Goal: Task Accomplishment & Management: Complete application form

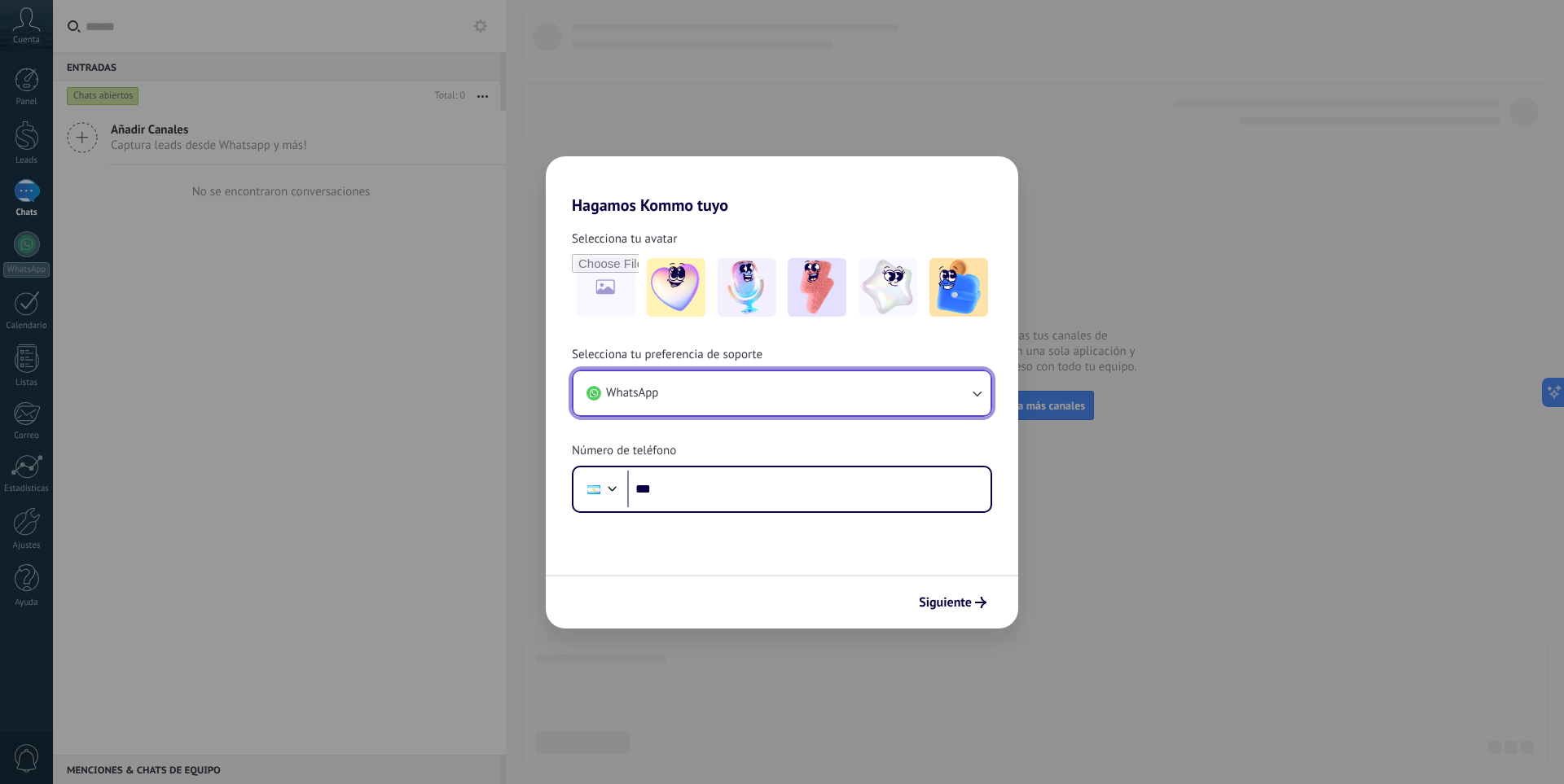
click at [970, 400] on icon "button" at bounding box center [976, 393] width 16 height 16
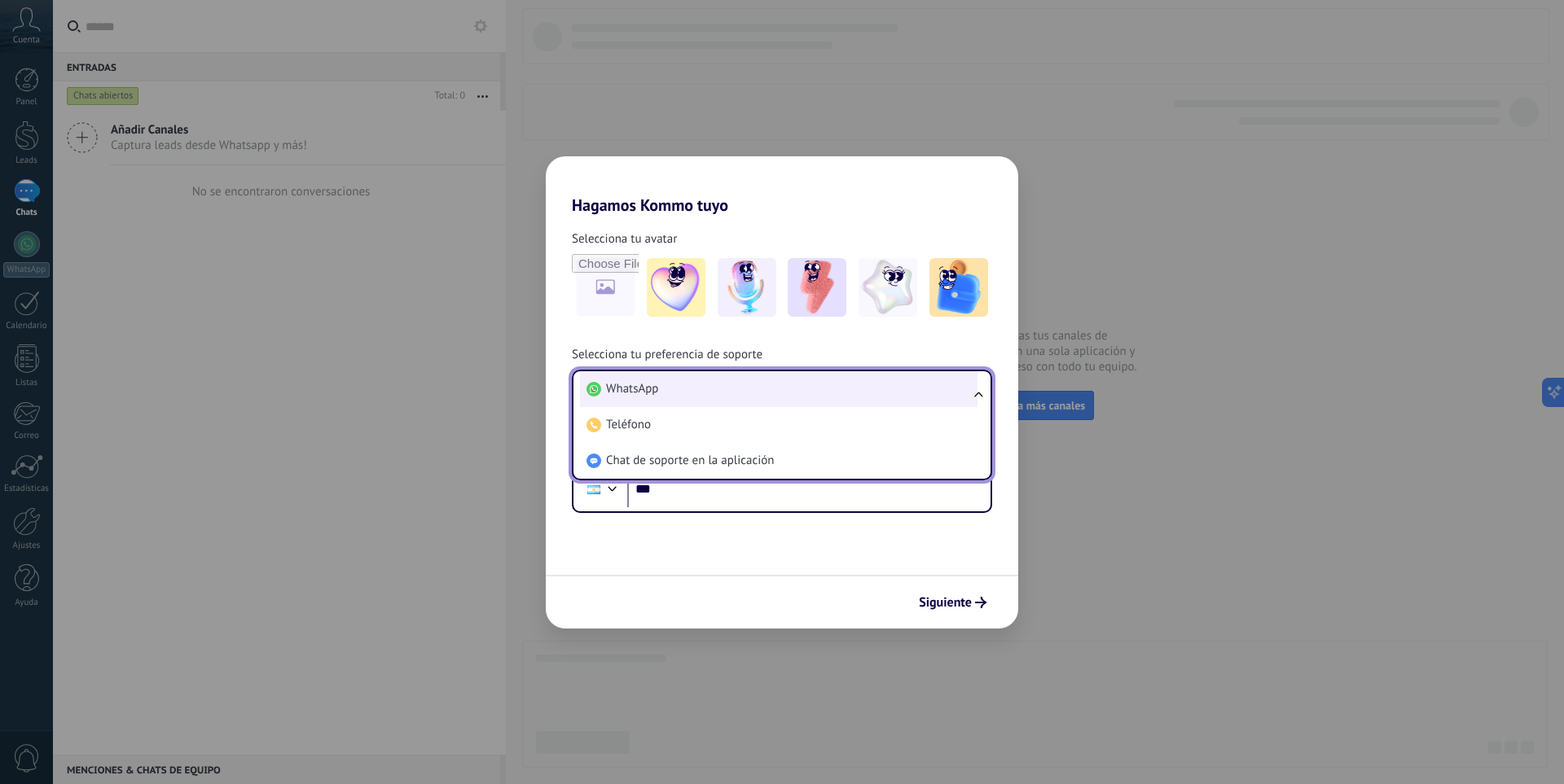
click at [891, 399] on li "WhatsApp" at bounding box center [779, 389] width 398 height 36
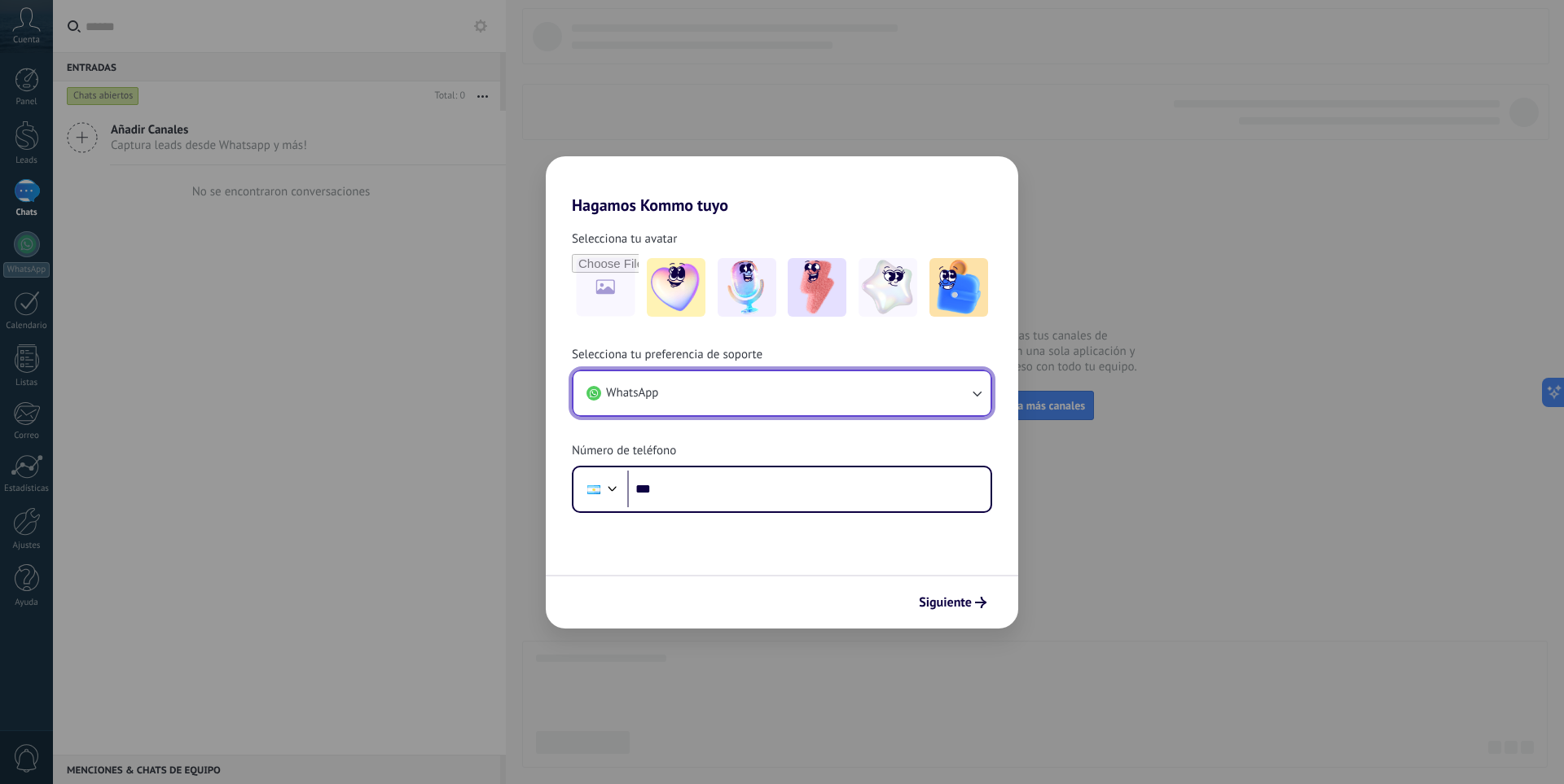
click at [975, 396] on icon "button" at bounding box center [976, 393] width 16 height 16
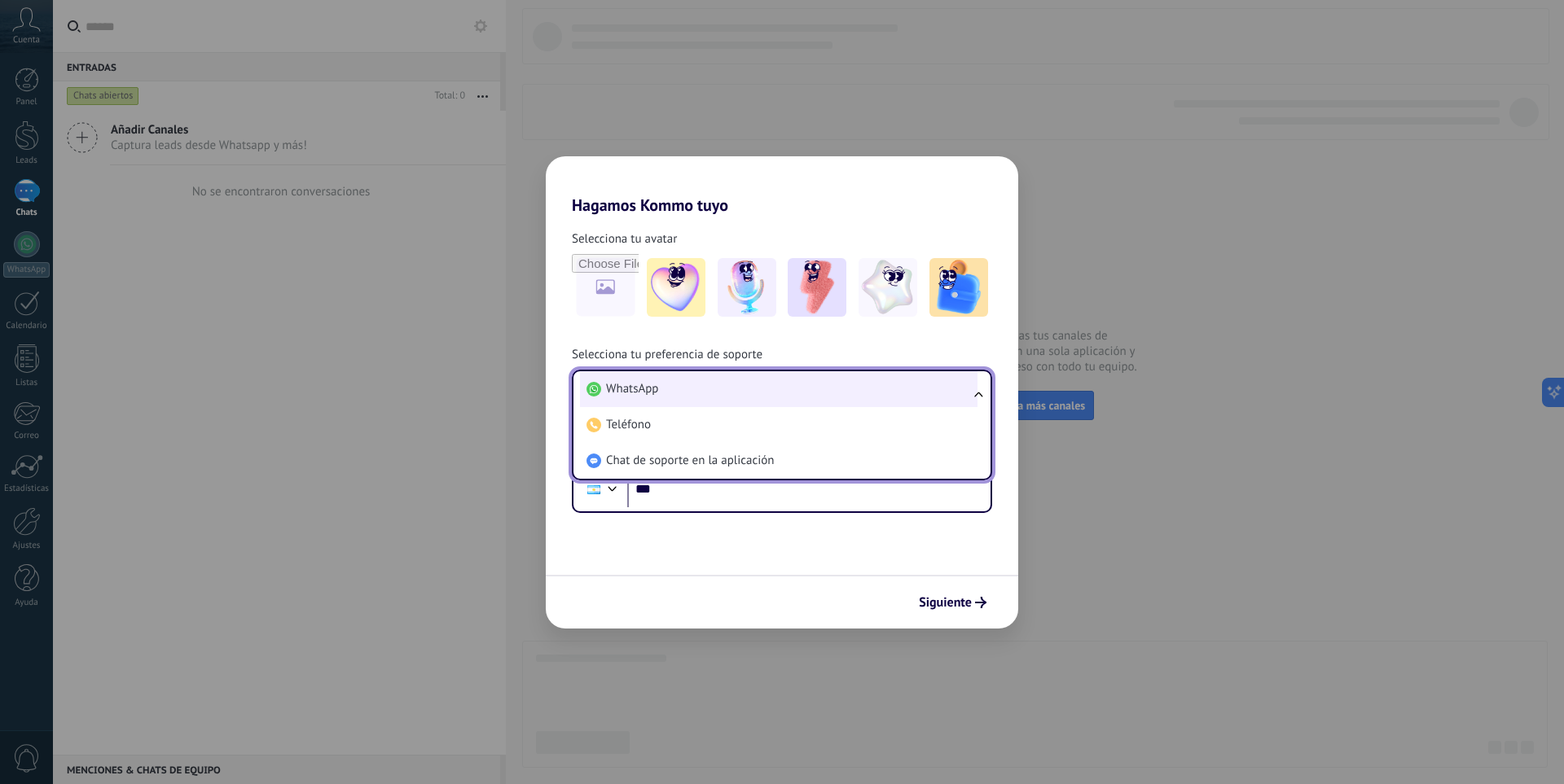
click at [635, 394] on span "WhatsApp" at bounding box center [632, 389] width 52 height 16
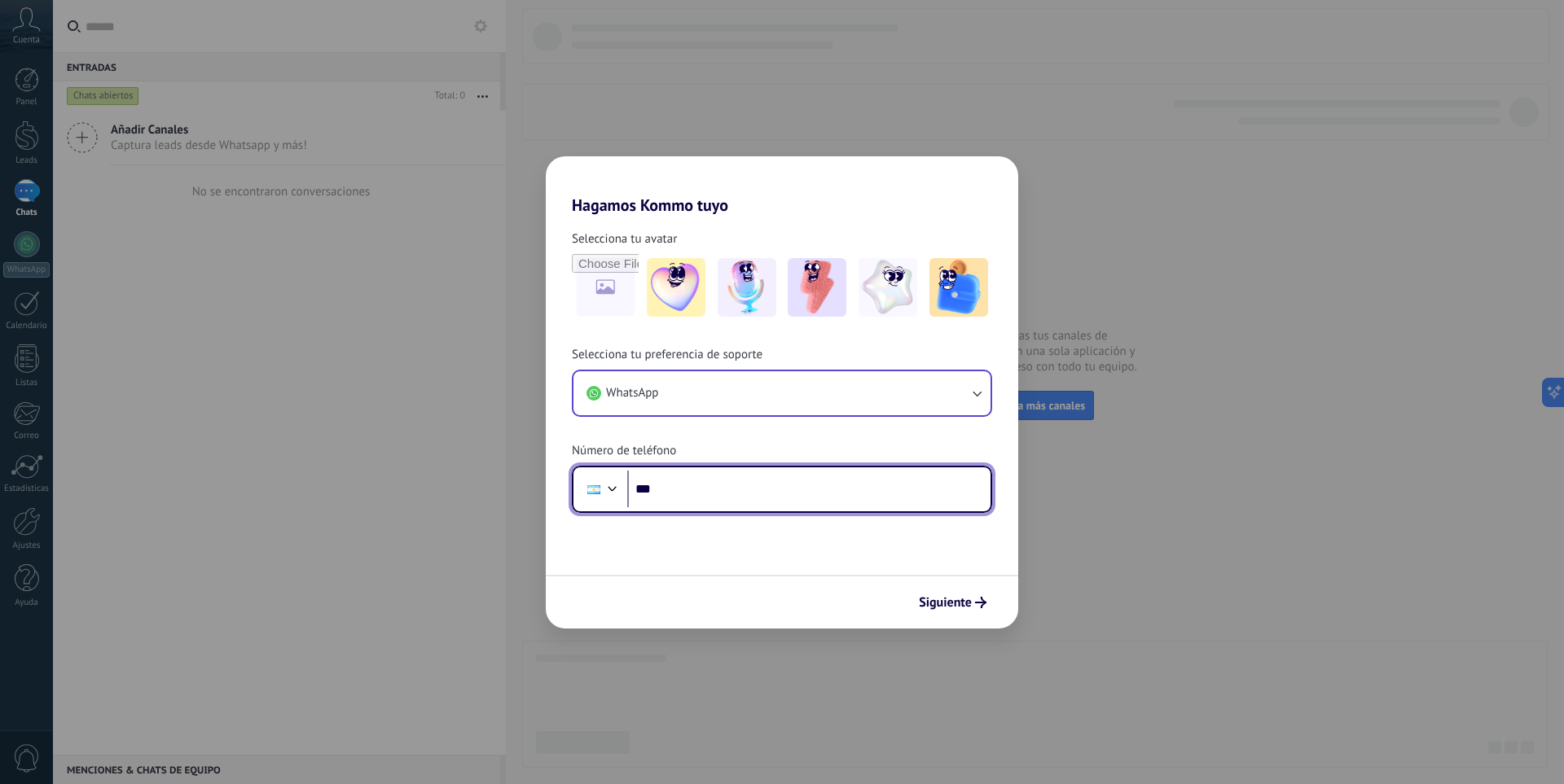
click at [736, 489] on input "***" at bounding box center [808, 489] width 364 height 38
type input "**********"
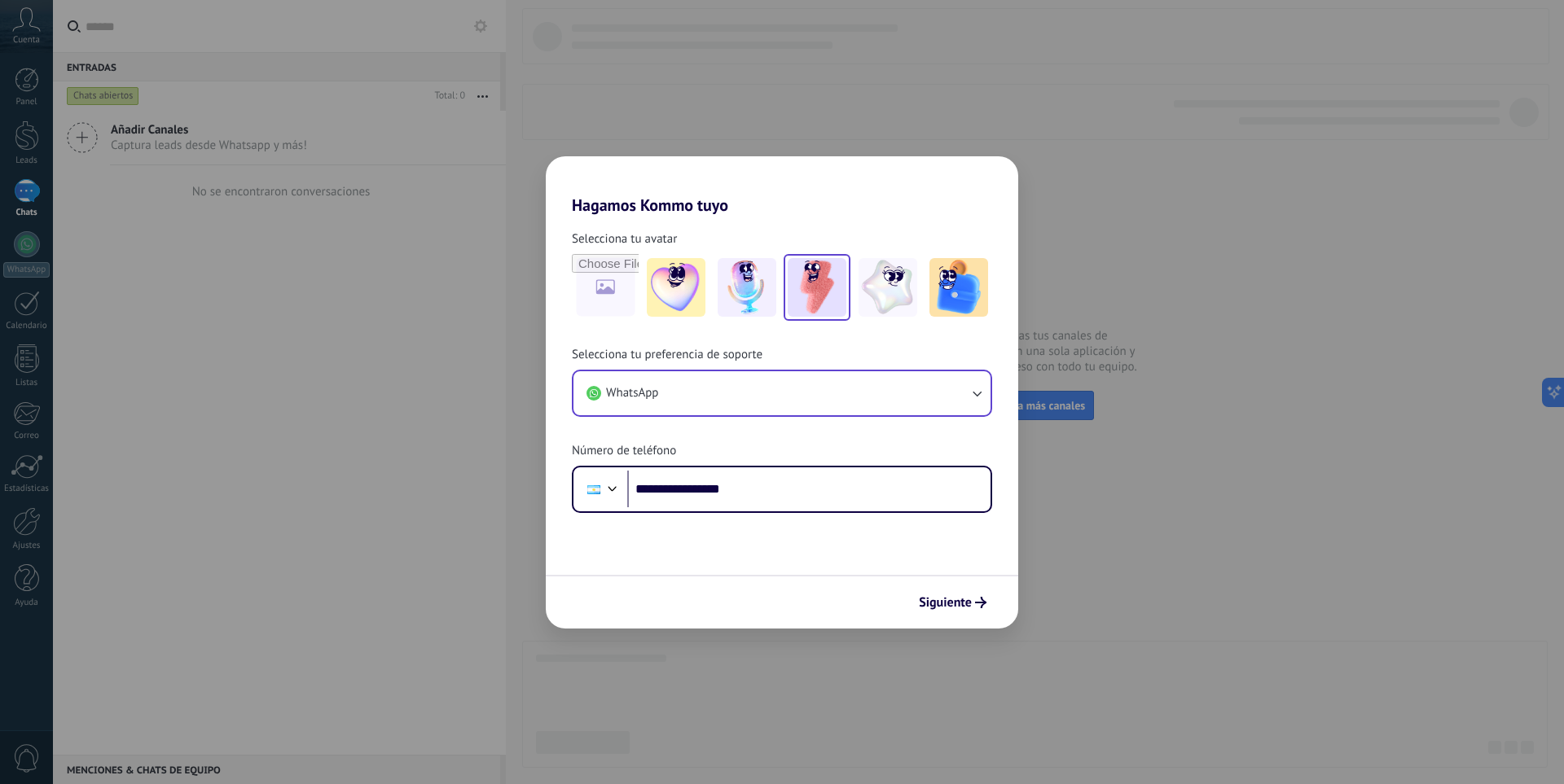
click at [818, 296] on img at bounding box center [817, 288] width 59 height 59
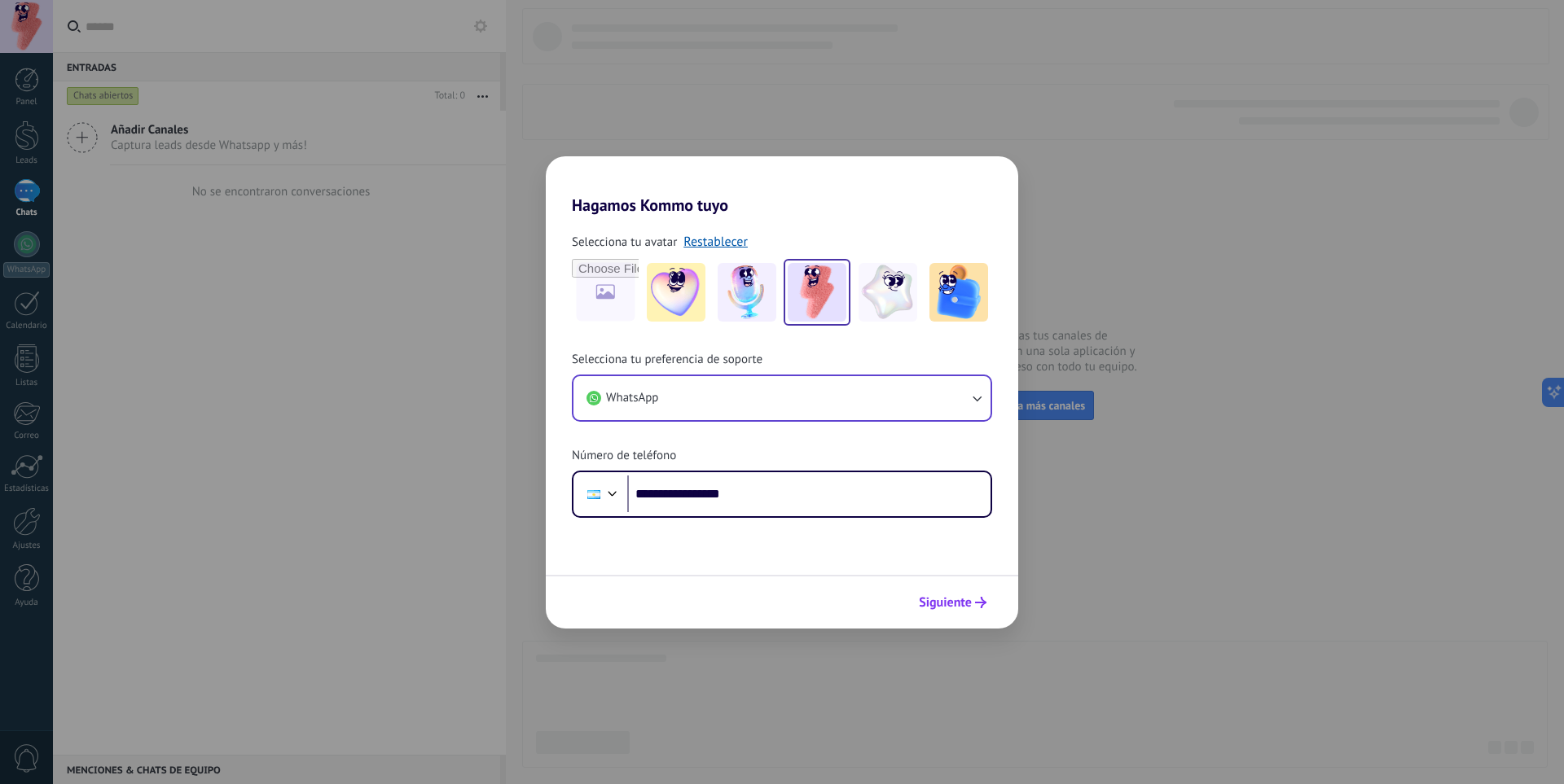
click at [965, 601] on span "Siguiente" at bounding box center [945, 603] width 53 height 12
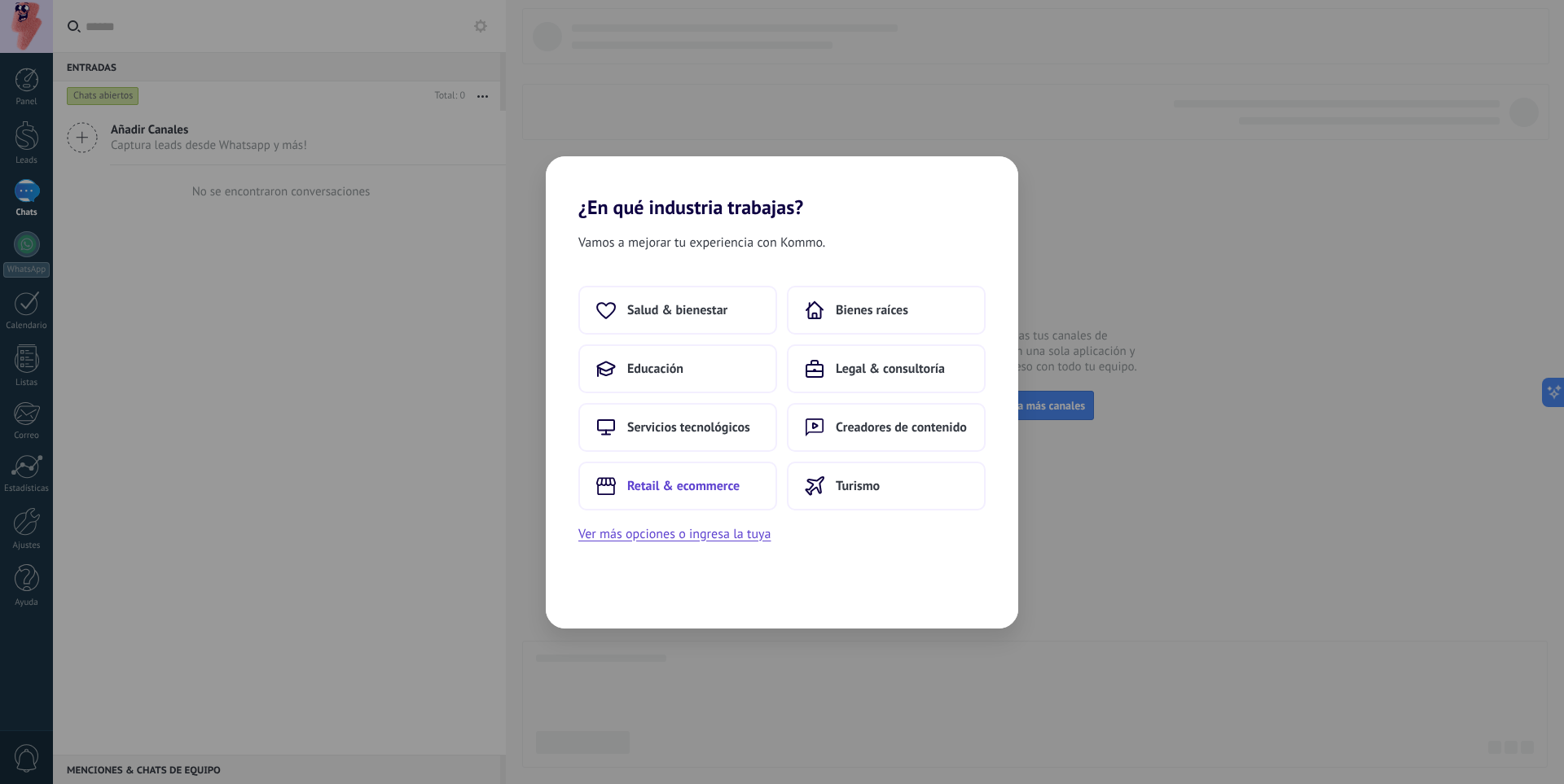
click at [684, 483] on span "Retail & ecommerce" at bounding box center [683, 486] width 112 height 16
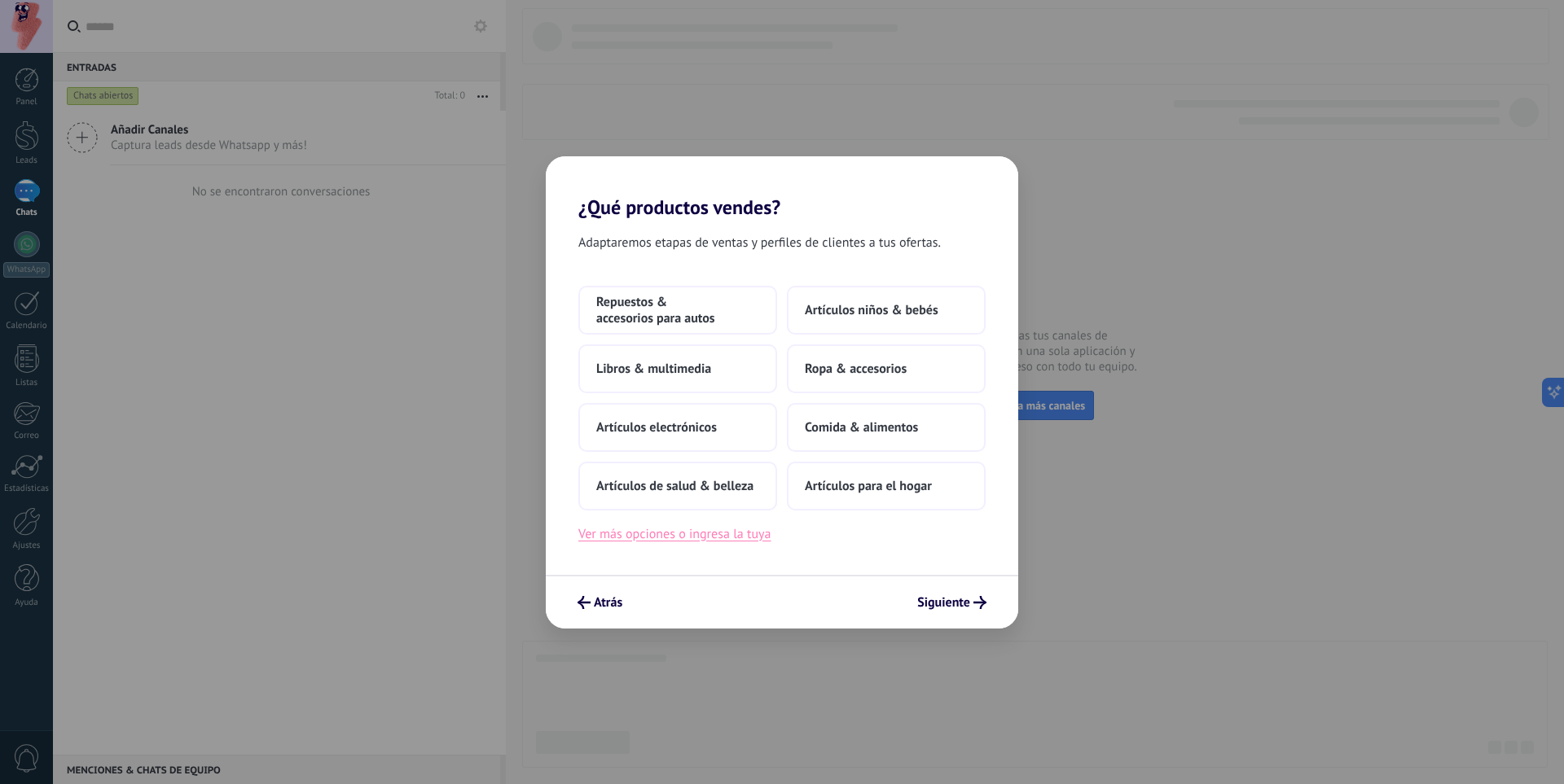
click at [685, 540] on button "Ver más opciones o ingresa la tuya" at bounding box center [675, 534] width 192 height 21
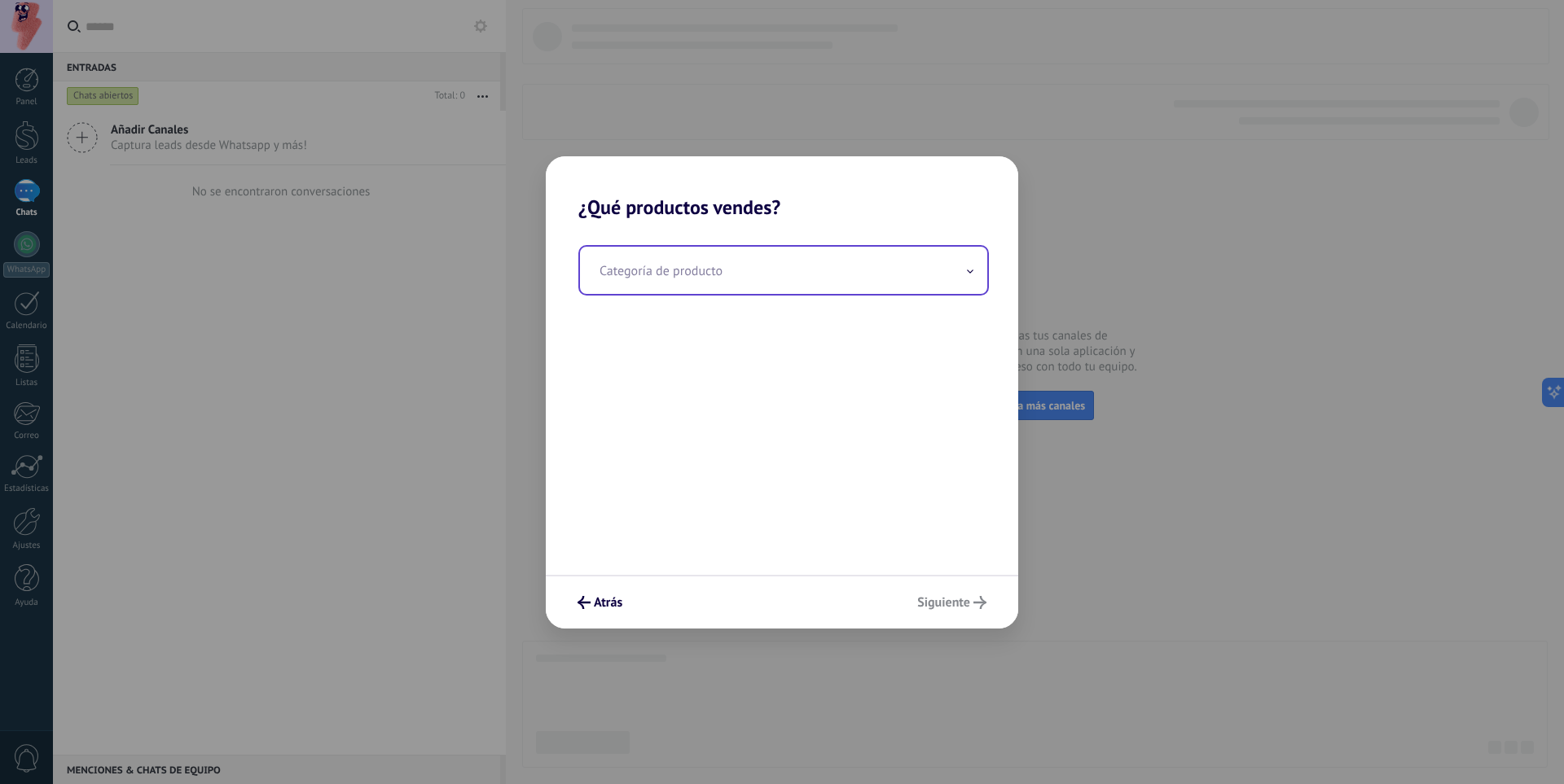
click at [683, 278] on input "text" at bounding box center [783, 270] width 407 height 48
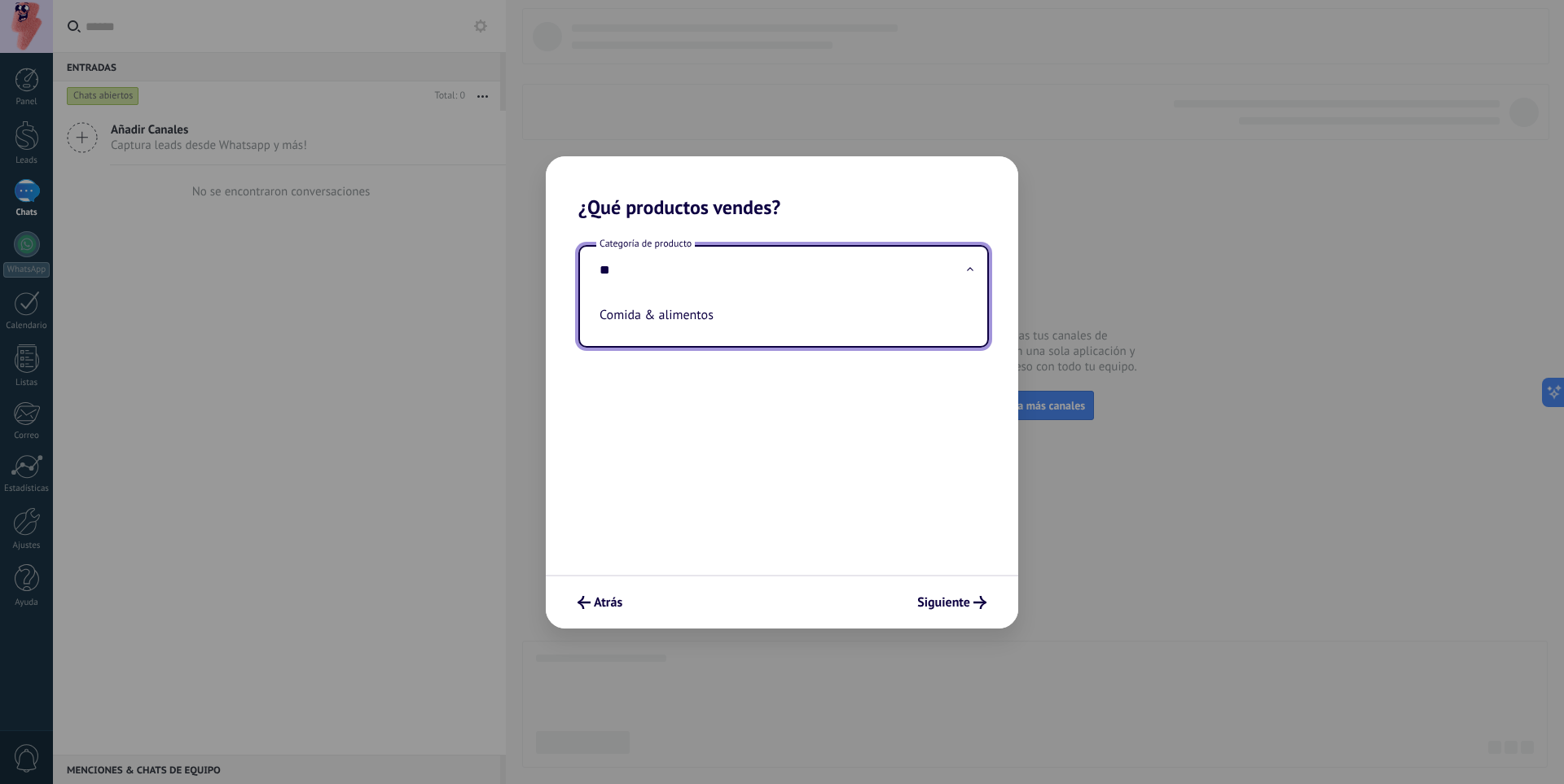
type input "*"
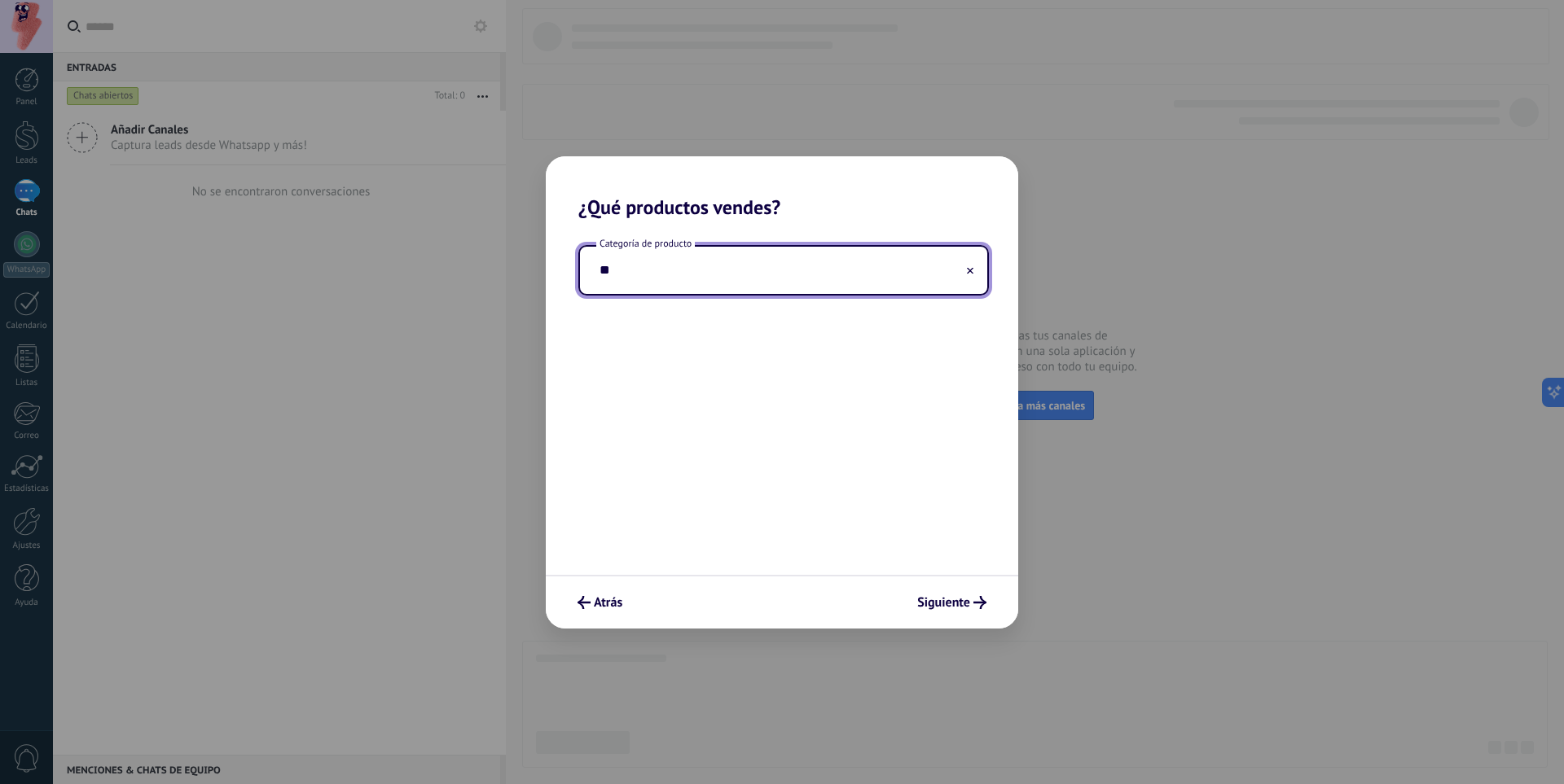
type input "*"
type input "**********"
click at [944, 593] on button "Siguiente" at bounding box center [952, 603] width 84 height 28
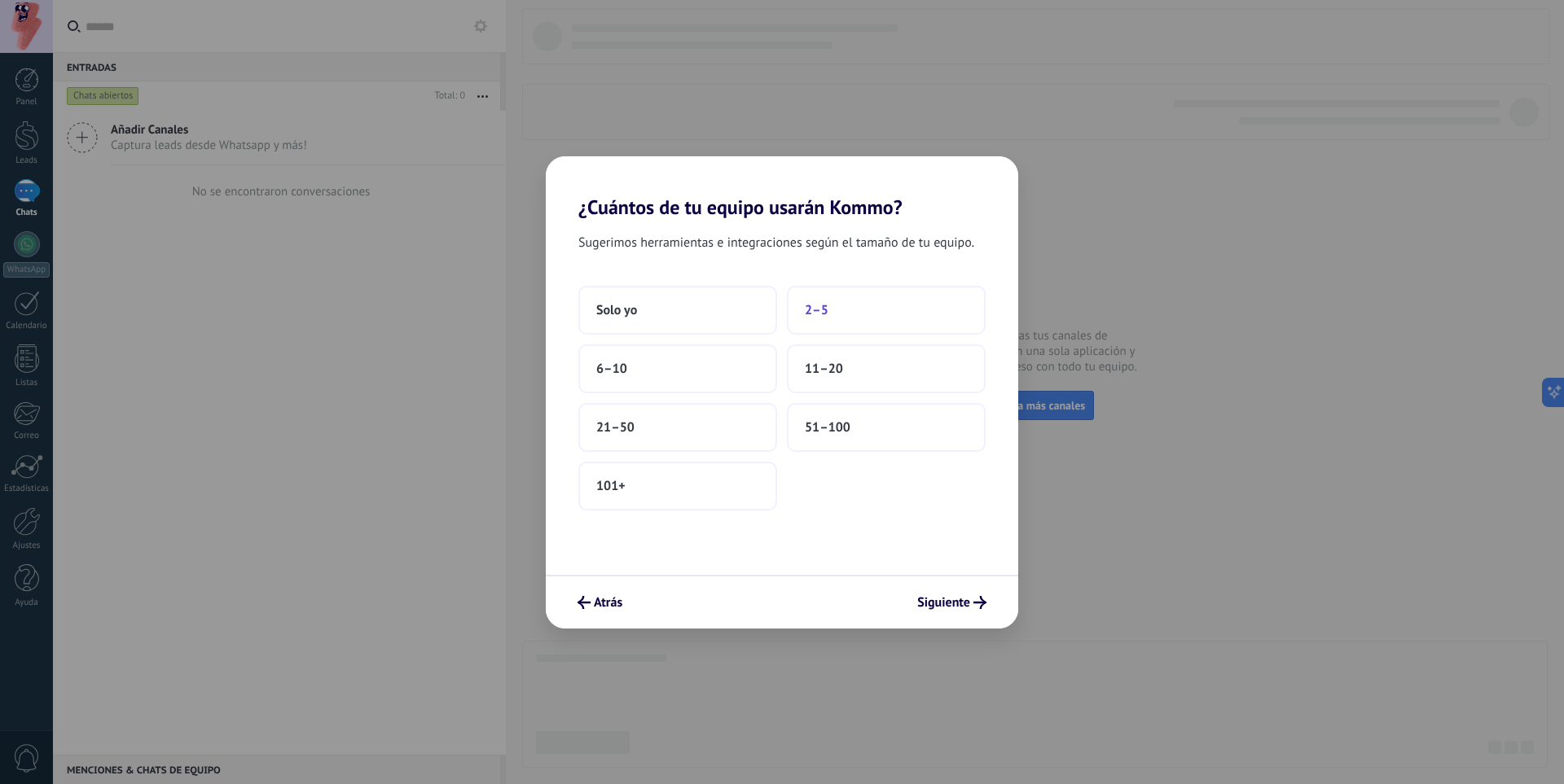
click at [817, 309] on span "2–5" at bounding box center [817, 310] width 23 height 16
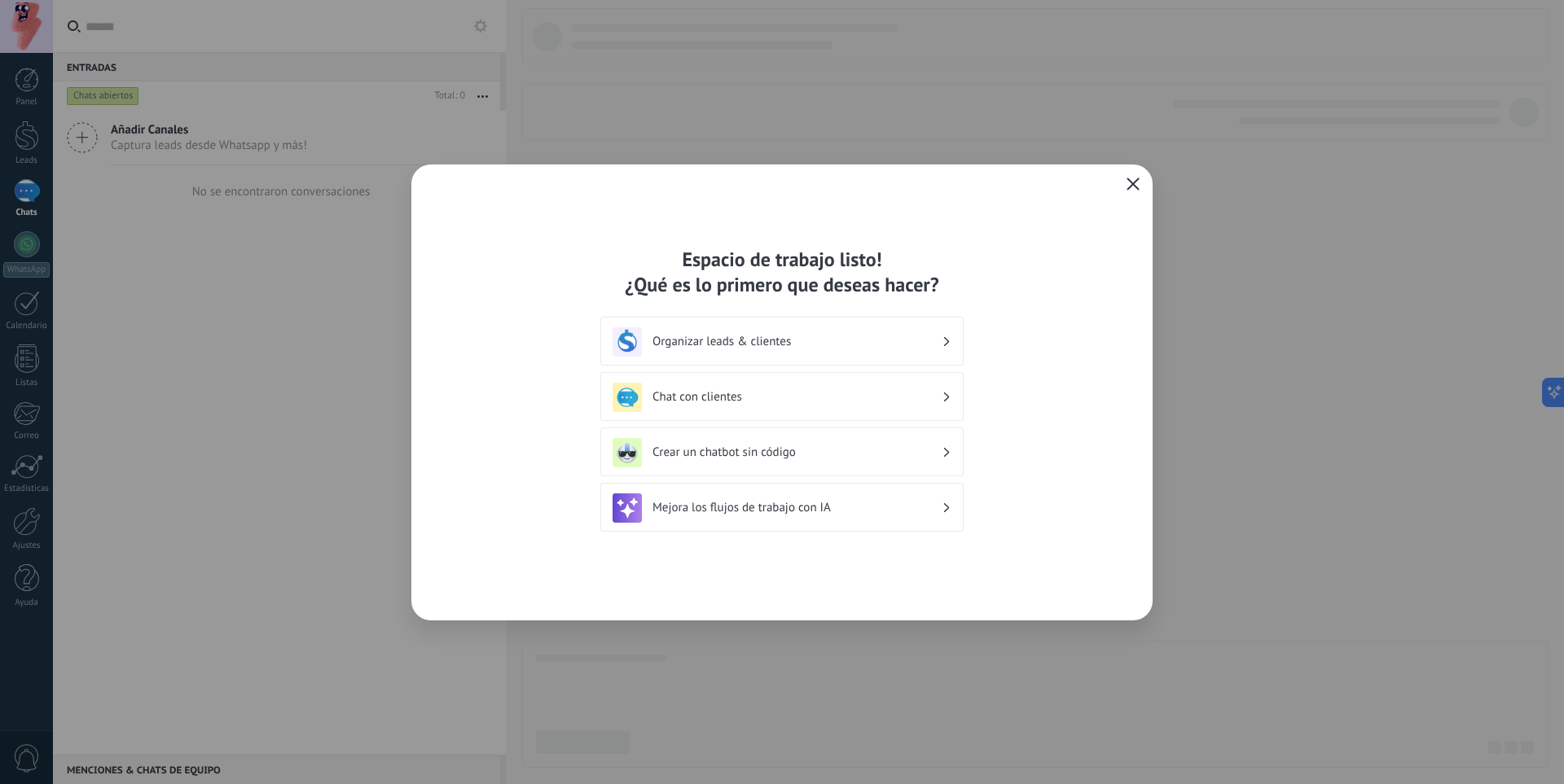
click at [807, 407] on div "Chat con clientes" at bounding box center [782, 397] width 339 height 29
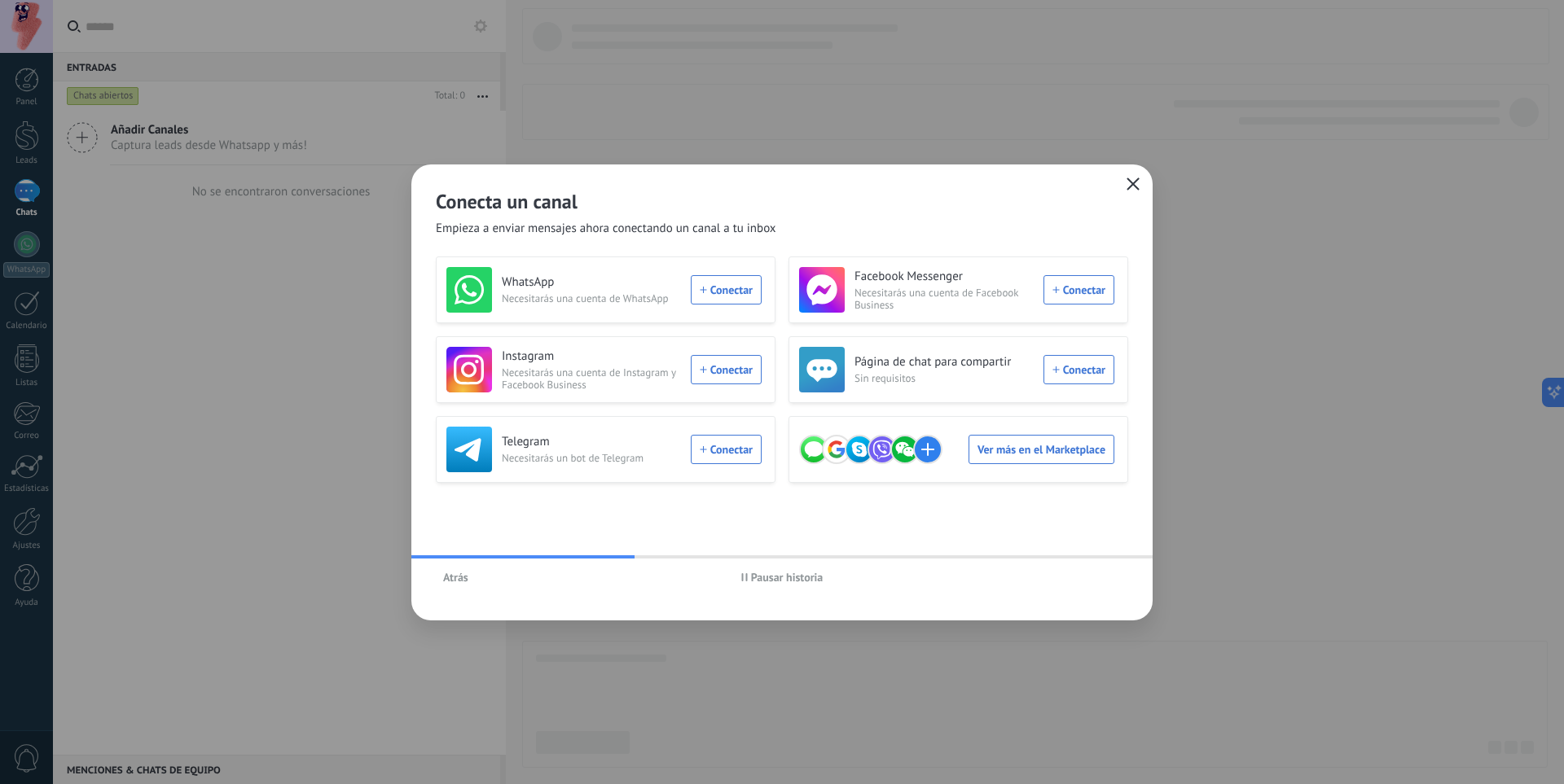
click at [466, 577] on button "Atrás" at bounding box center [456, 577] width 40 height 24
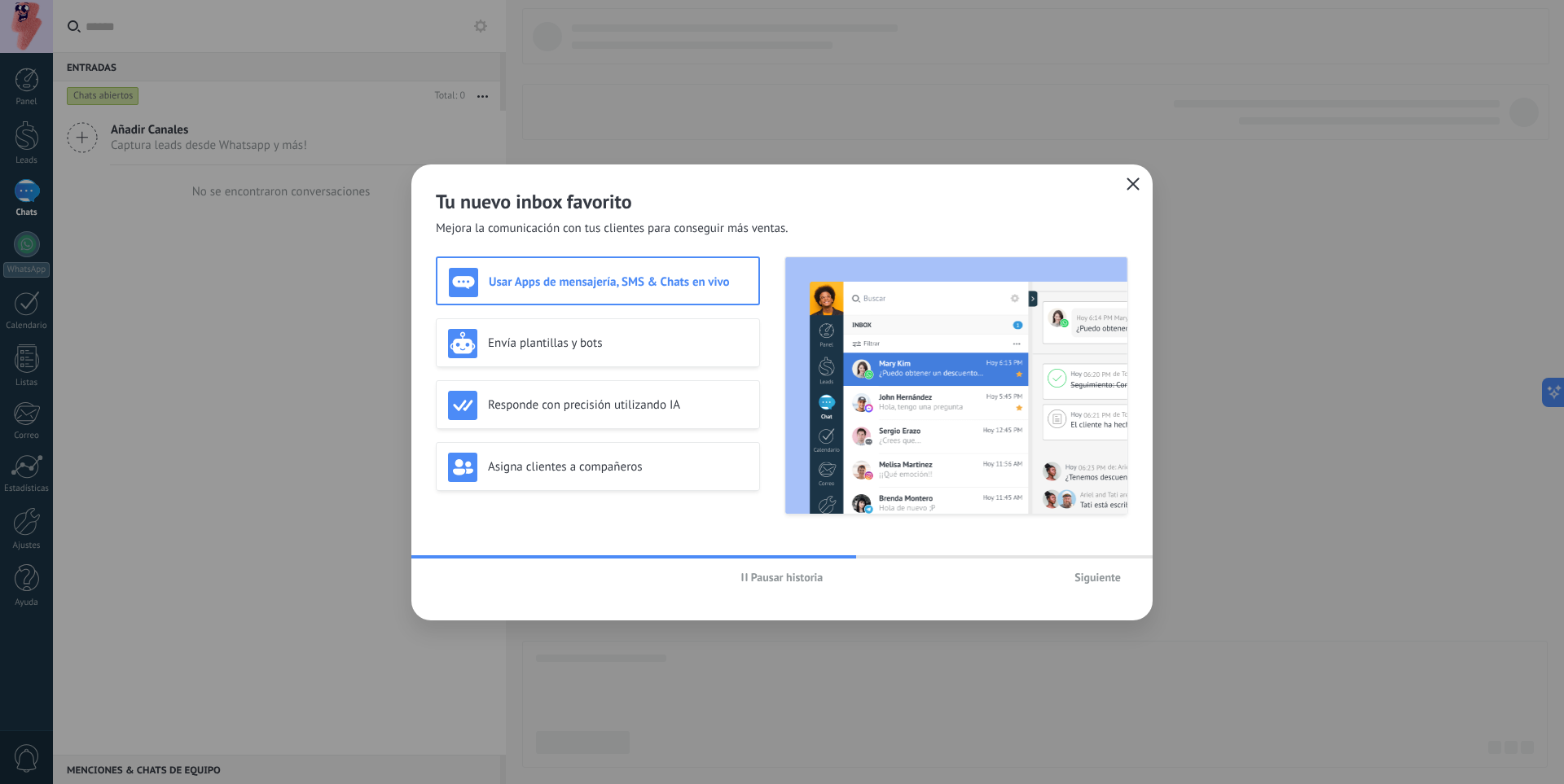
click at [1093, 578] on span "Siguiente" at bounding box center [1098, 578] width 47 height 12
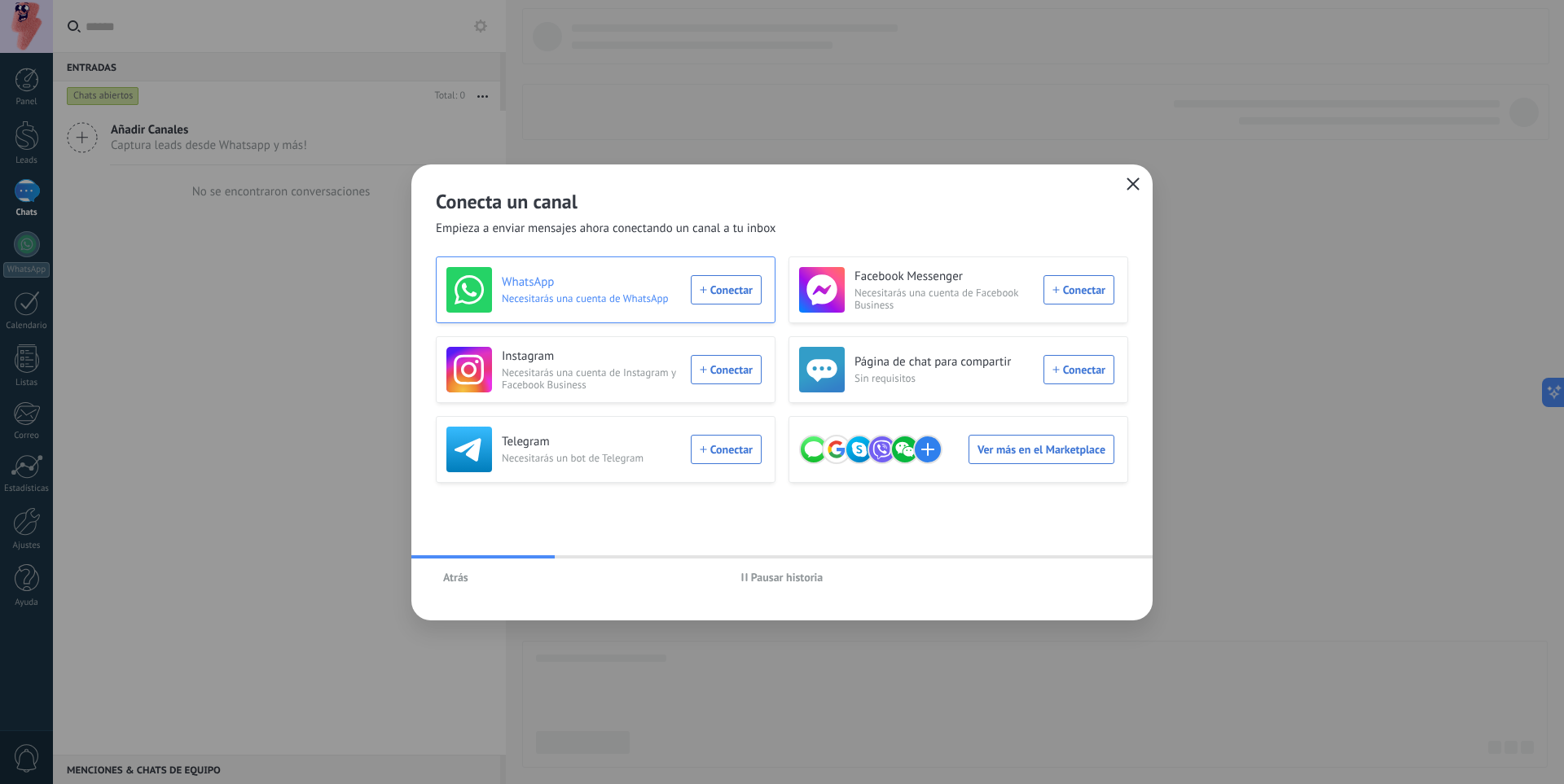
click at [717, 292] on div "WhatsApp Necesitarás una cuenta de WhatsApp Conectar" at bounding box center [604, 290] width 315 height 46
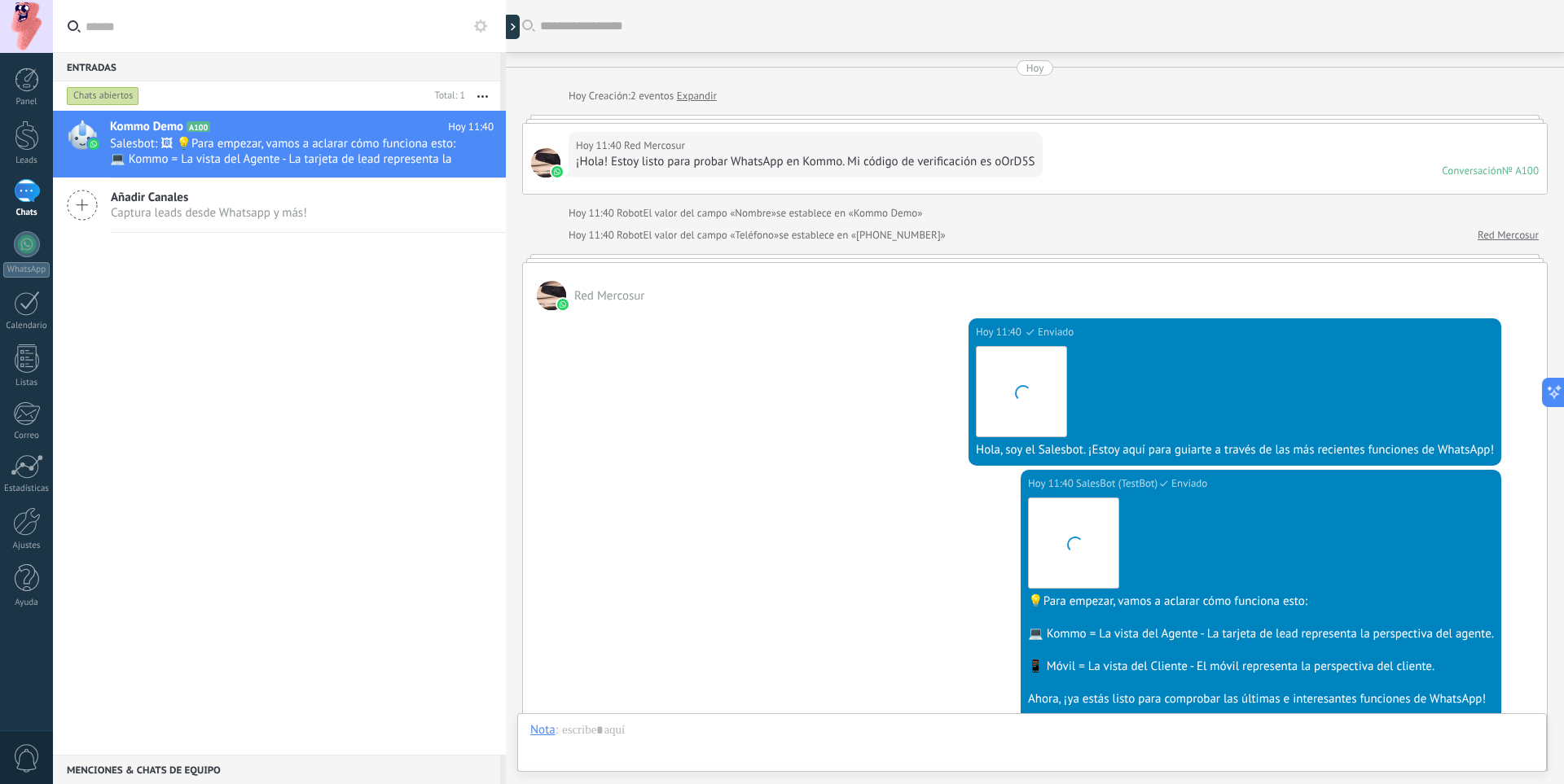
scroll to position [295, 0]
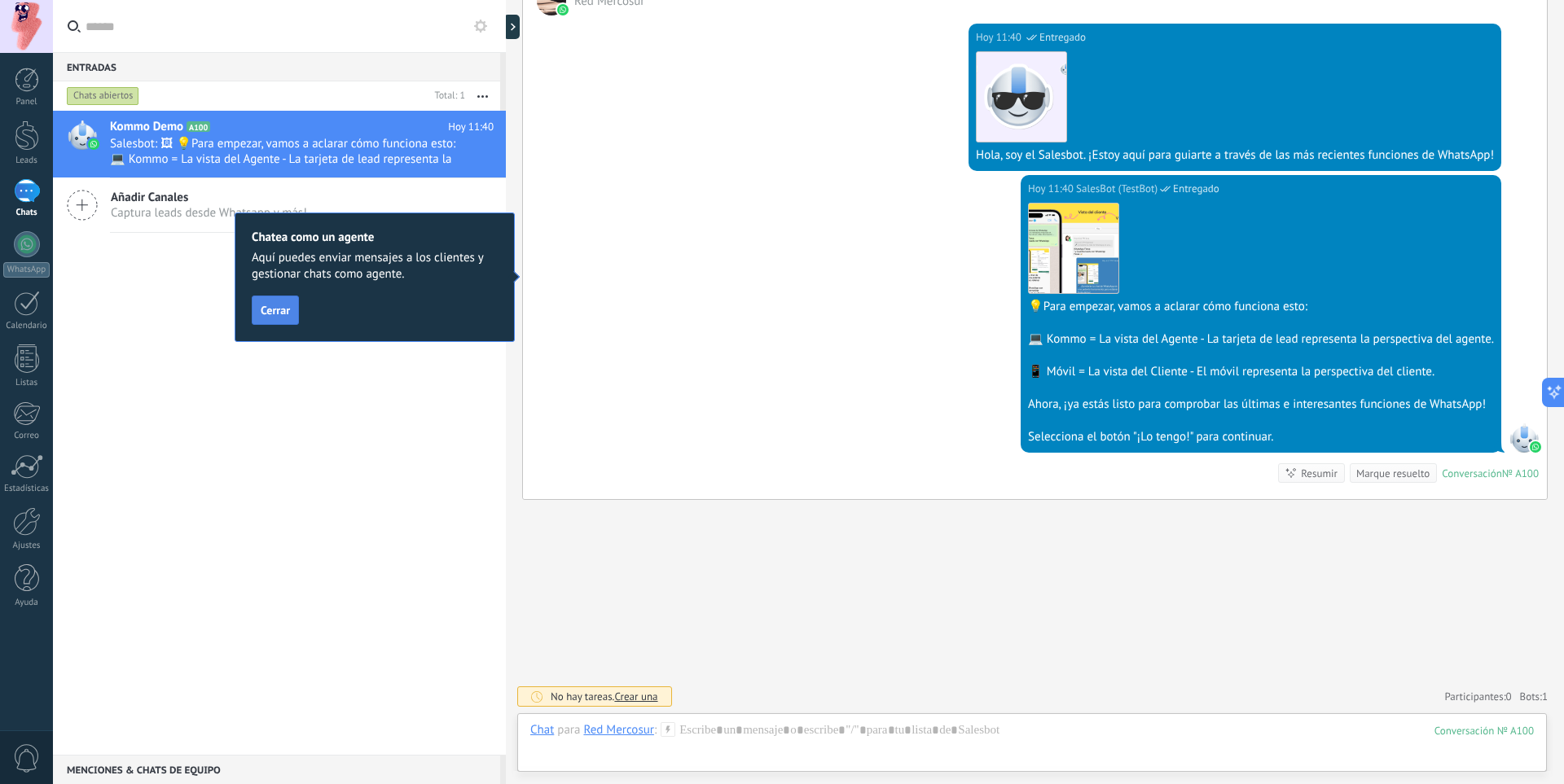
click at [277, 314] on span "Cerrar" at bounding box center [275, 310] width 29 height 12
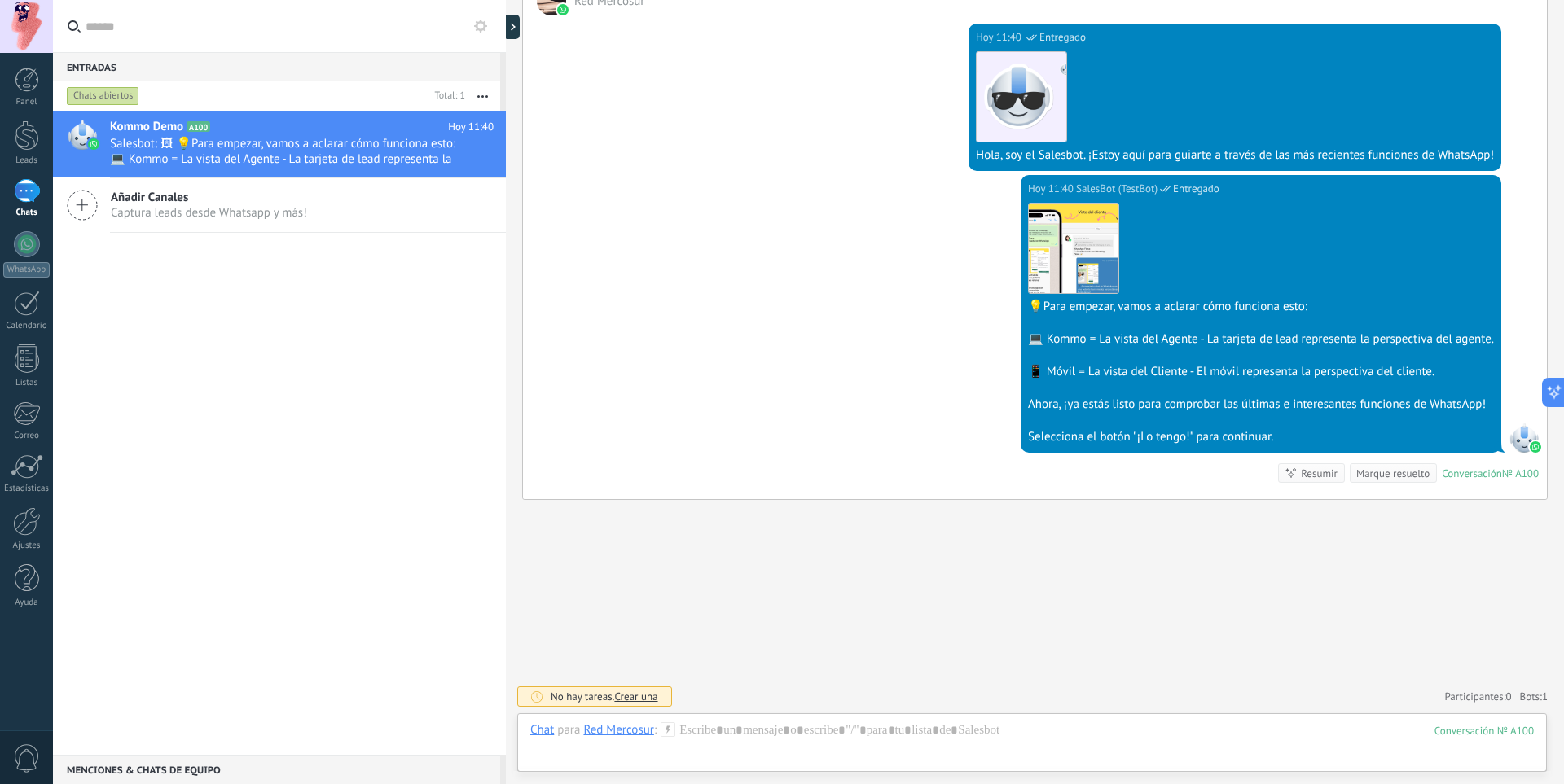
click at [84, 207] on icon at bounding box center [82, 205] width 31 height 31
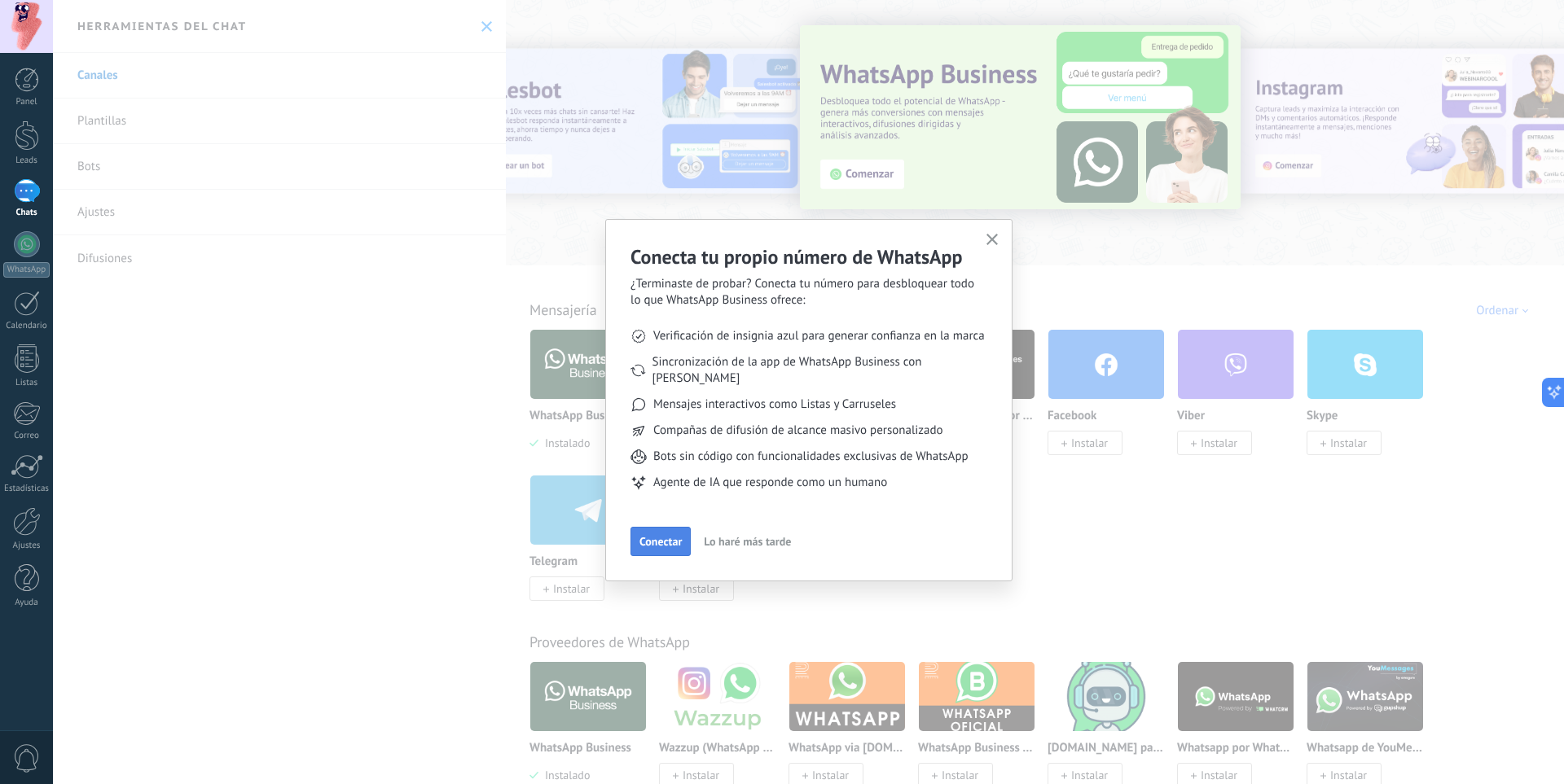
click at [667, 536] on span "Conectar" at bounding box center [660, 542] width 43 height 12
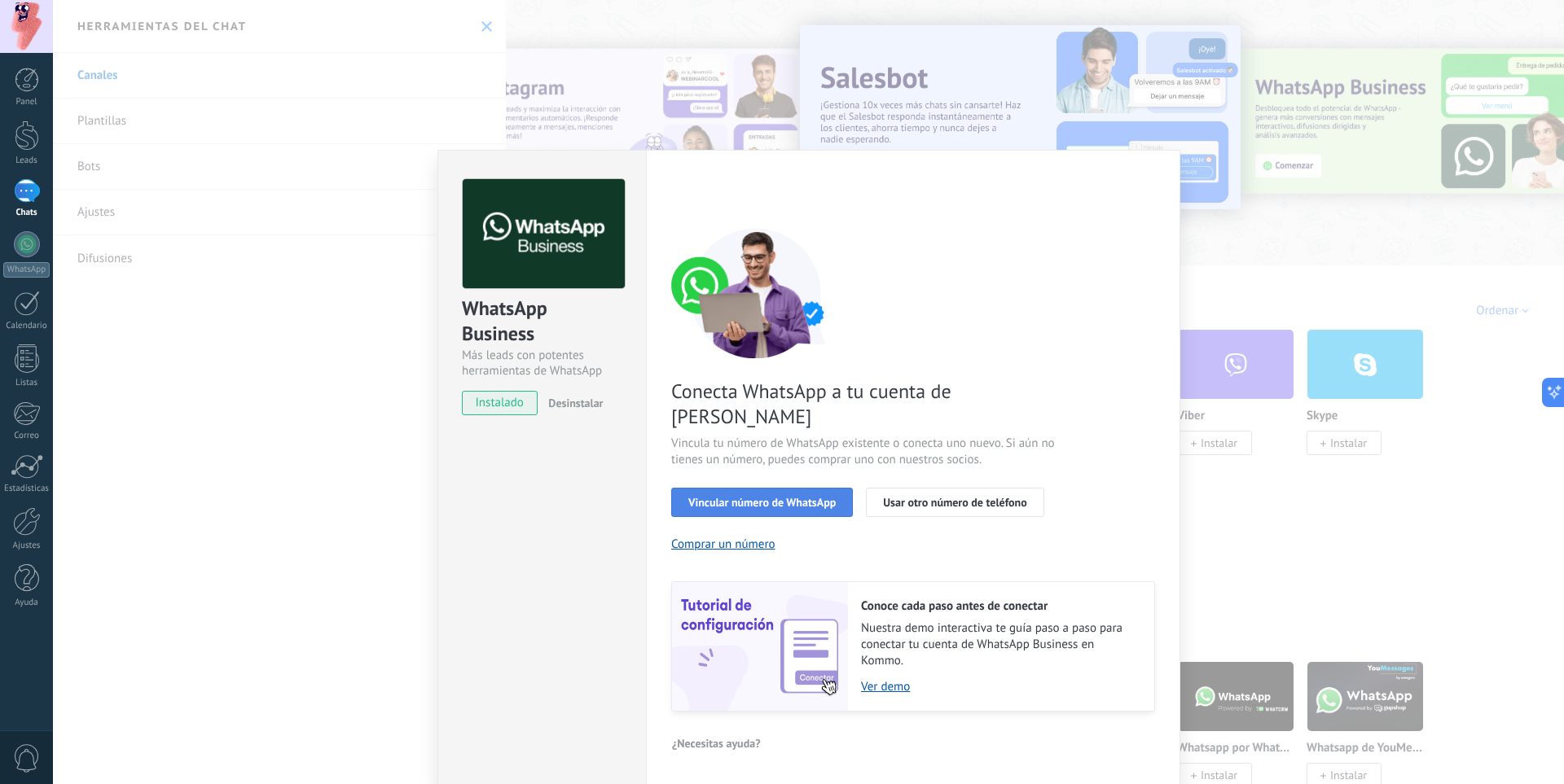
click at [753, 496] on span "Vincular número de WhatsApp" at bounding box center [762, 502] width 147 height 12
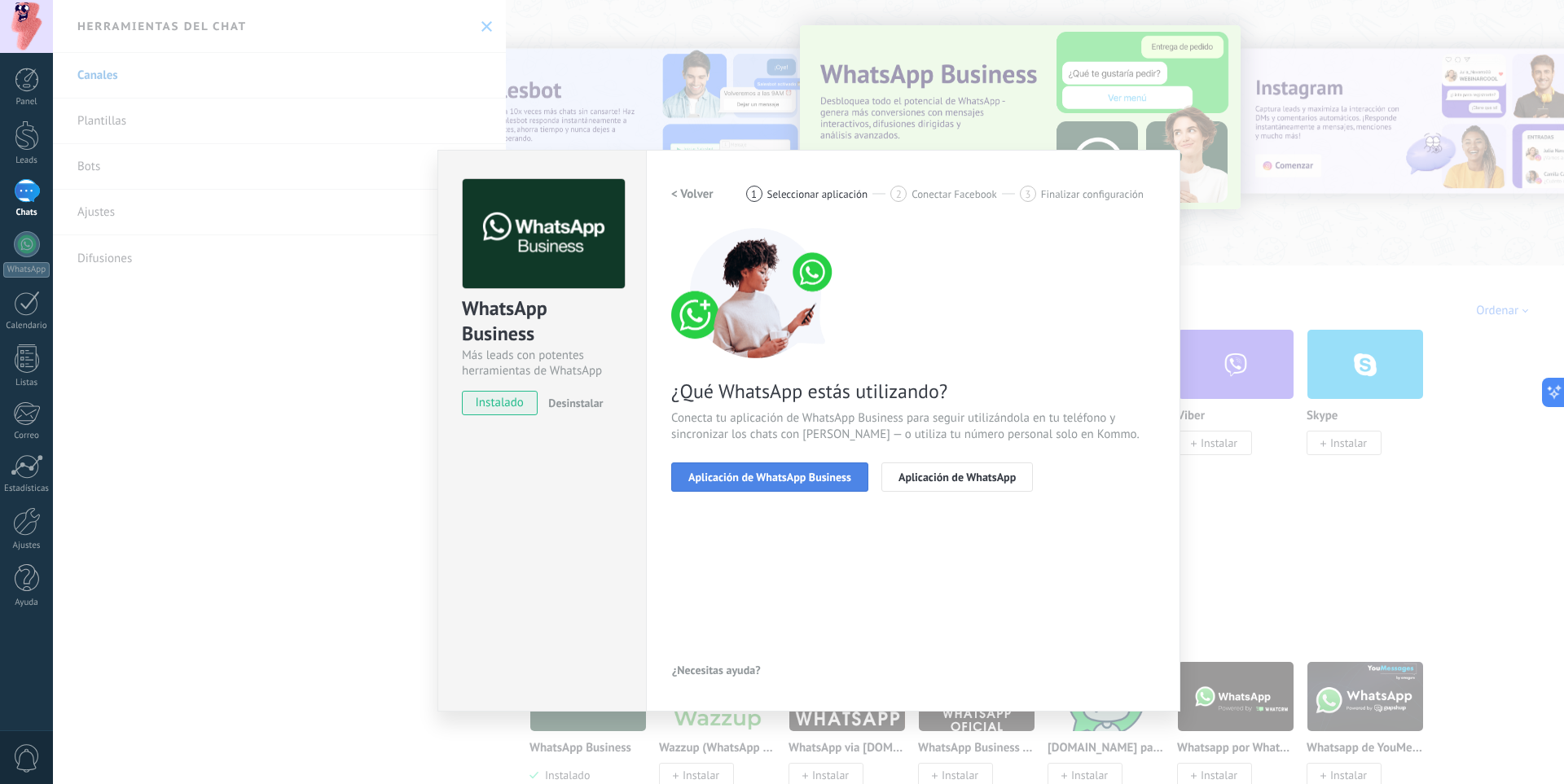
click at [797, 485] on button "Aplicación de WhatsApp Business" at bounding box center [770, 477] width 197 height 29
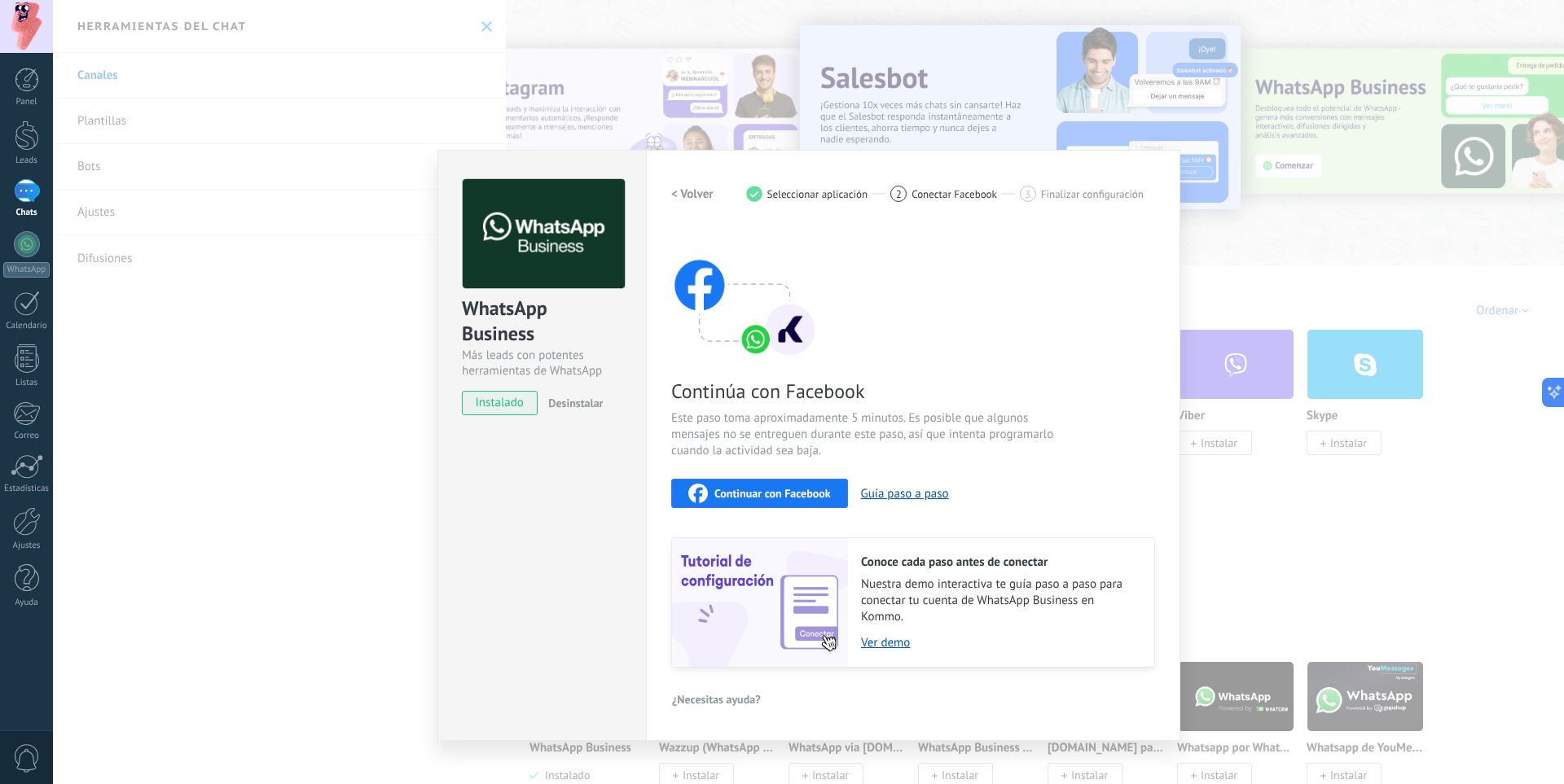
click at [1038, 191] on div "3 Finalizar configuración" at bounding box center [1082, 193] width 124 height 16
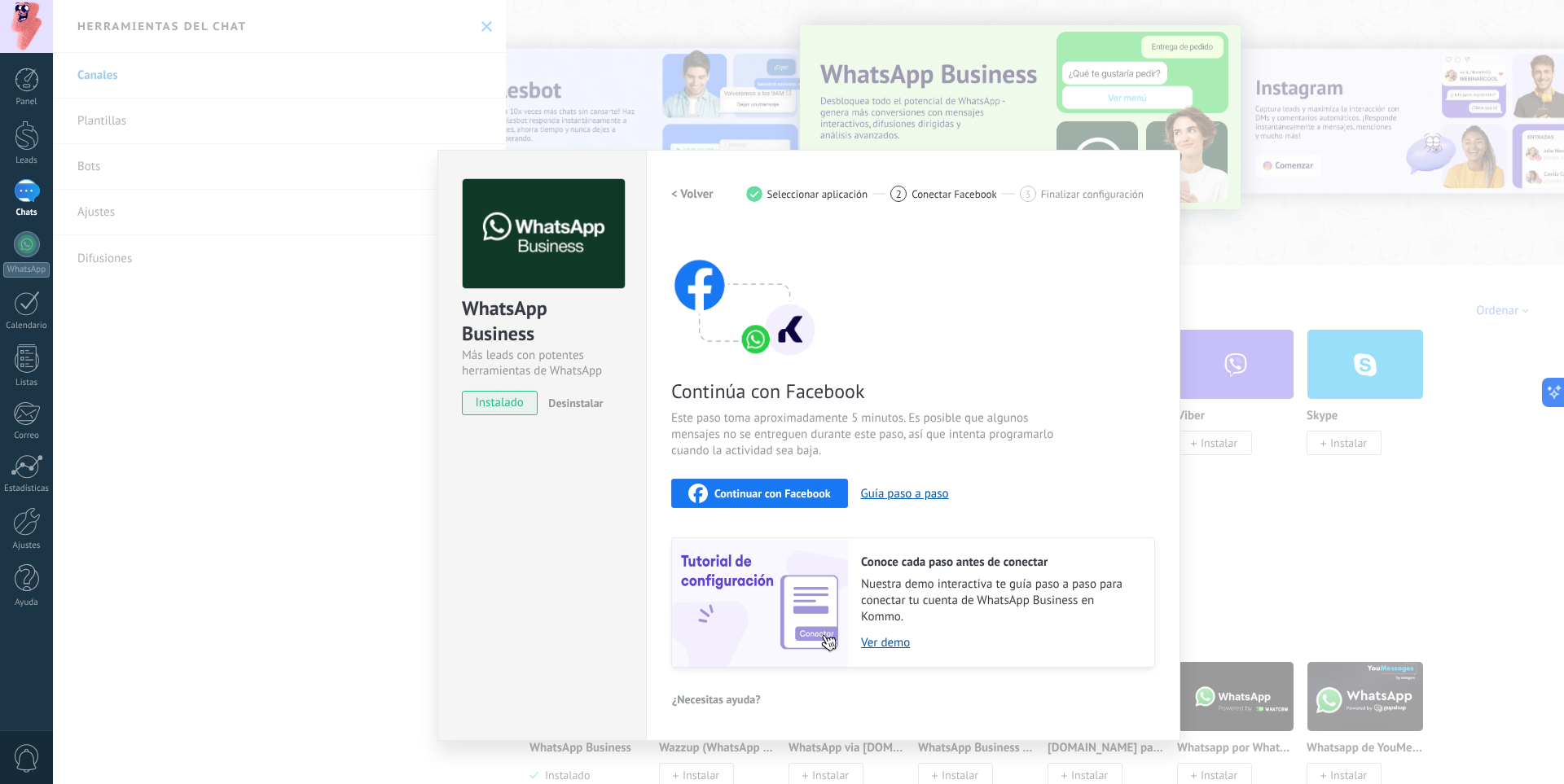
click at [690, 192] on h2 "< Volver" at bounding box center [692, 194] width 43 height 16
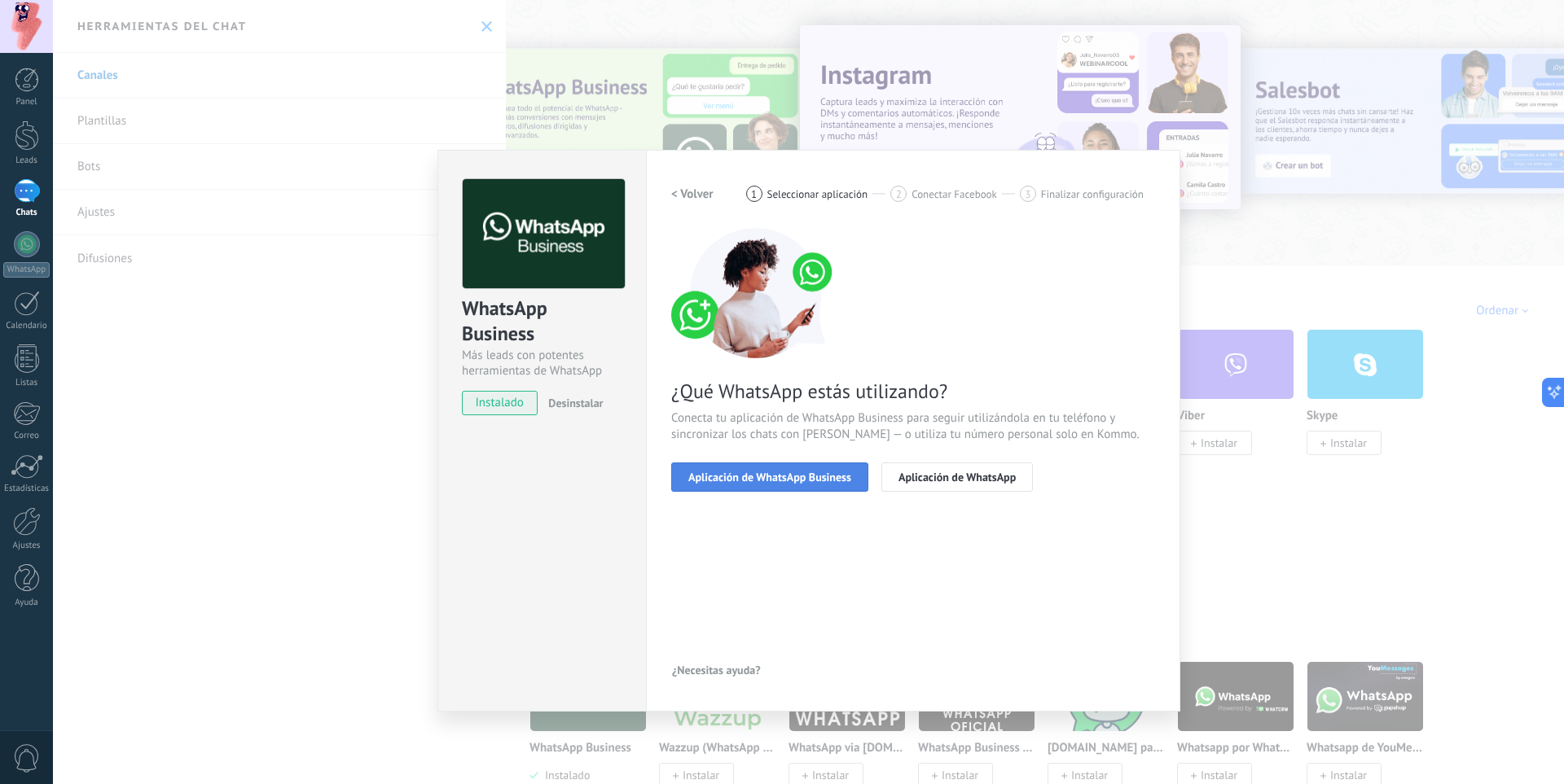
click at [806, 486] on button "Aplicación de WhatsApp Business" at bounding box center [770, 477] width 197 height 29
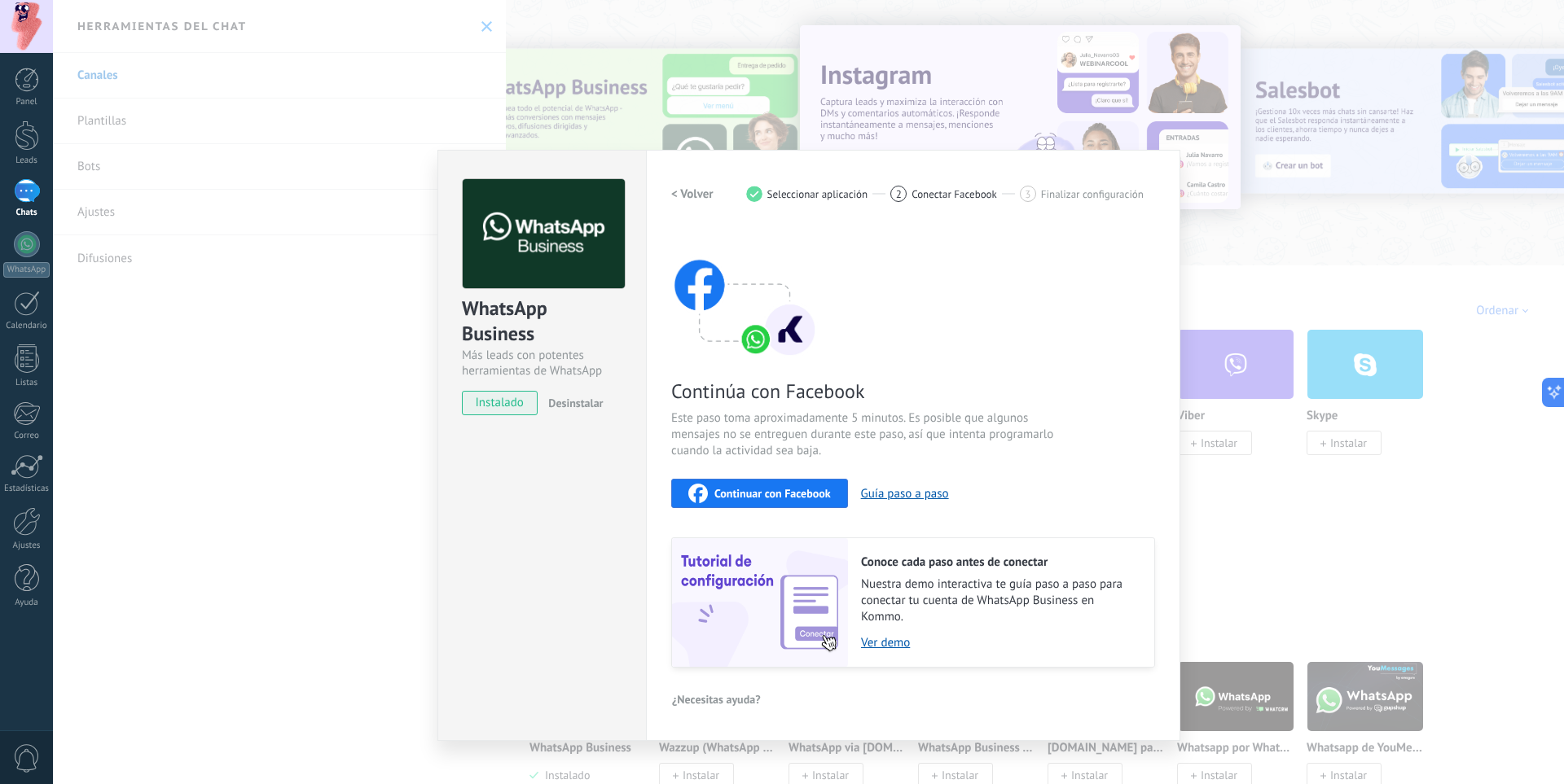
click at [760, 495] on span "Continuar con Facebook" at bounding box center [772, 494] width 116 height 12
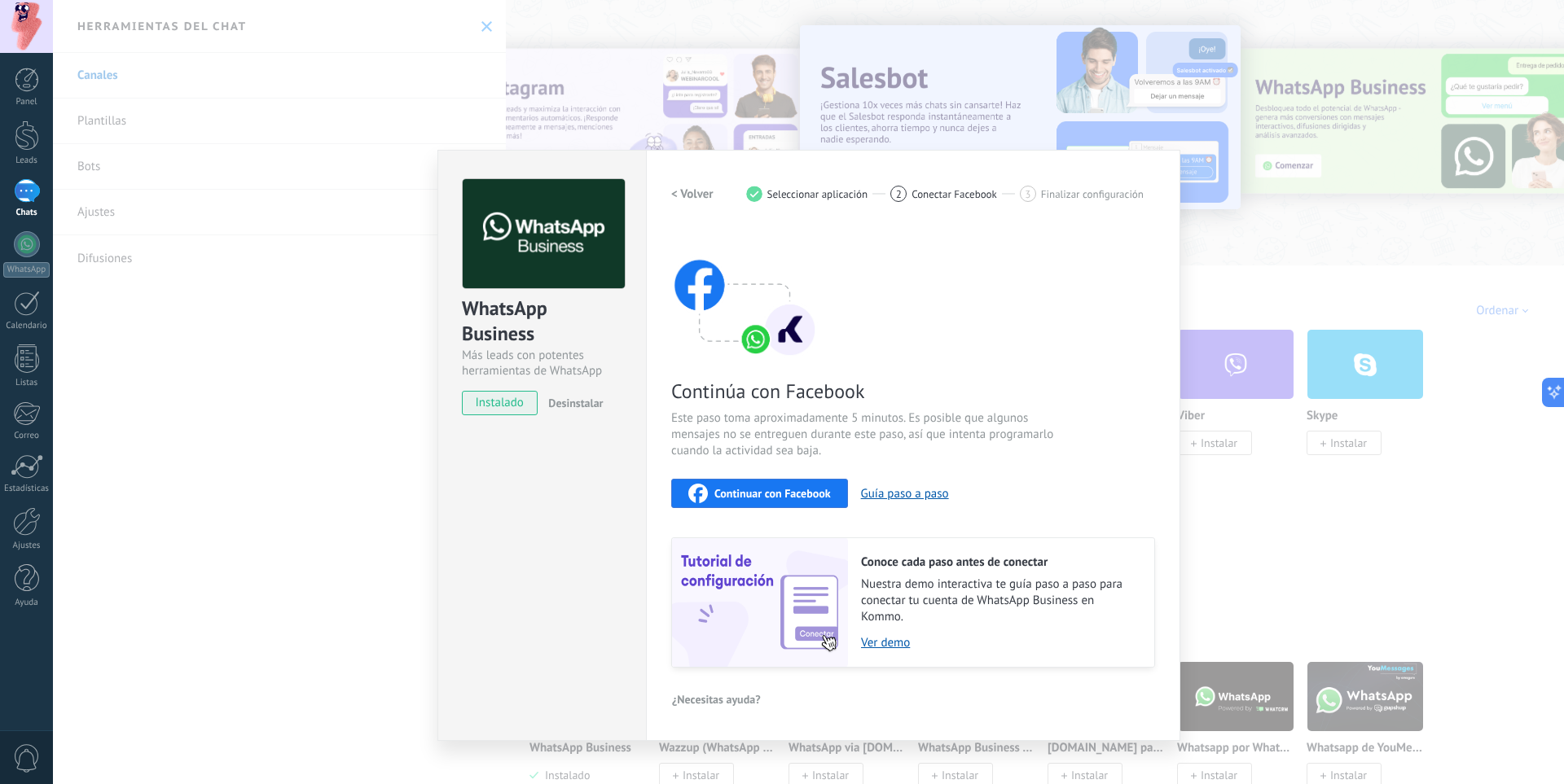
click at [348, 377] on div "WhatsApp Business Más leads con potentes herramientas de WhatsApp instalado Des…" at bounding box center [808, 392] width 1511 height 784
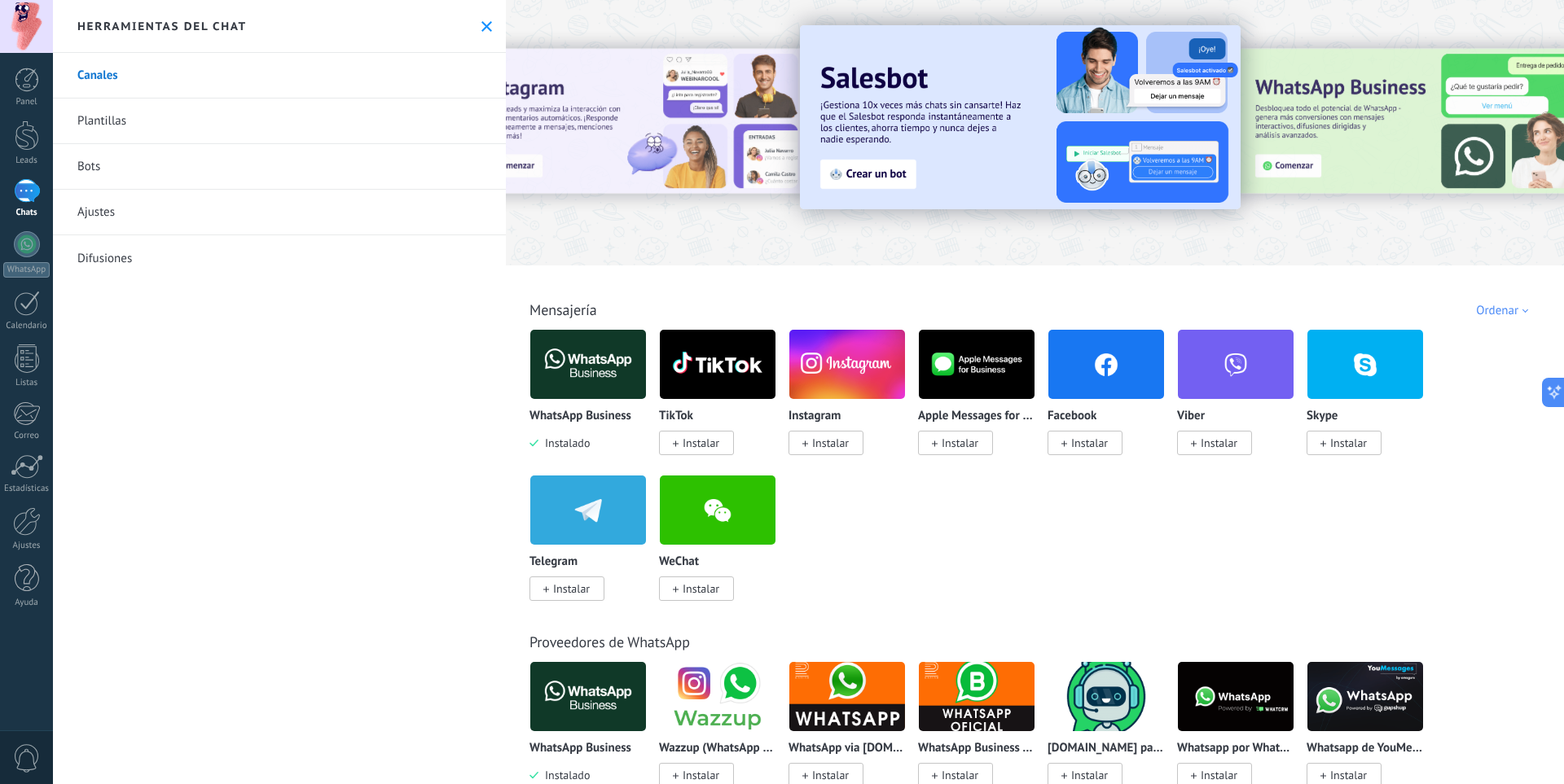
click at [124, 69] on link "Canales" at bounding box center [279, 75] width 453 height 46
click at [30, 90] on div at bounding box center [27, 79] width 24 height 24
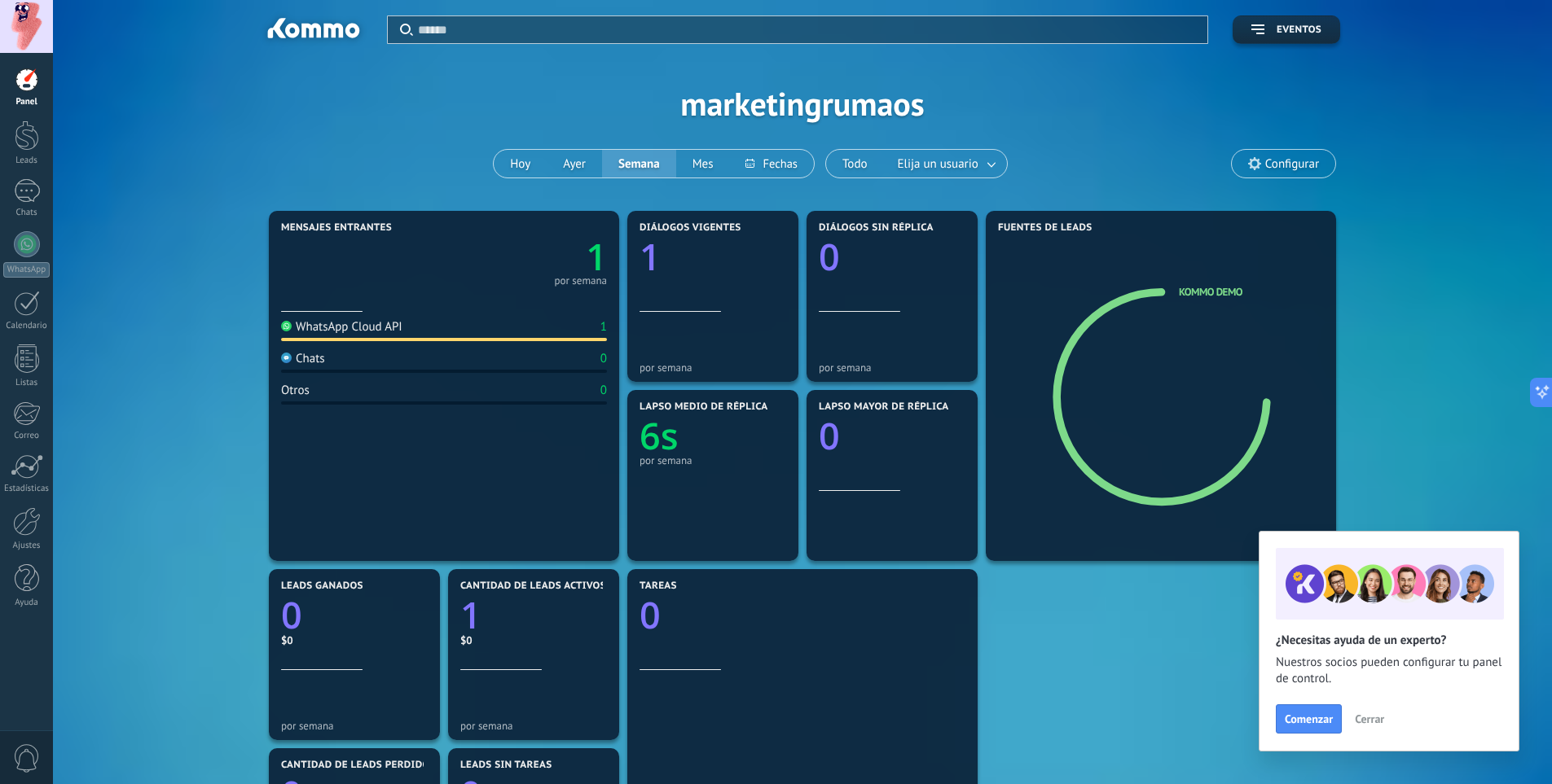
click at [1361, 717] on span "Cerrar" at bounding box center [1370, 720] width 29 height 12
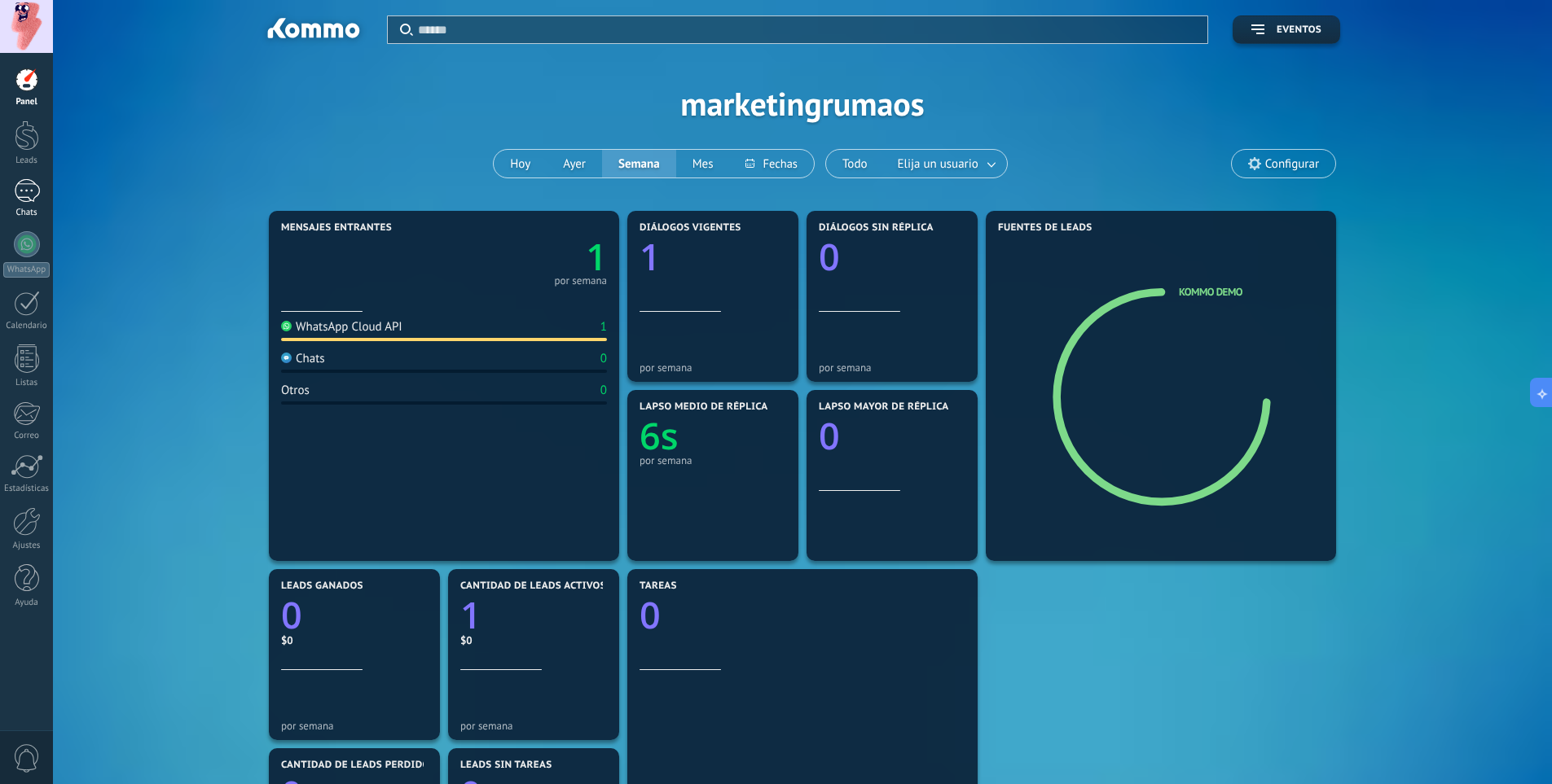
click at [27, 186] on div "1" at bounding box center [27, 191] width 26 height 23
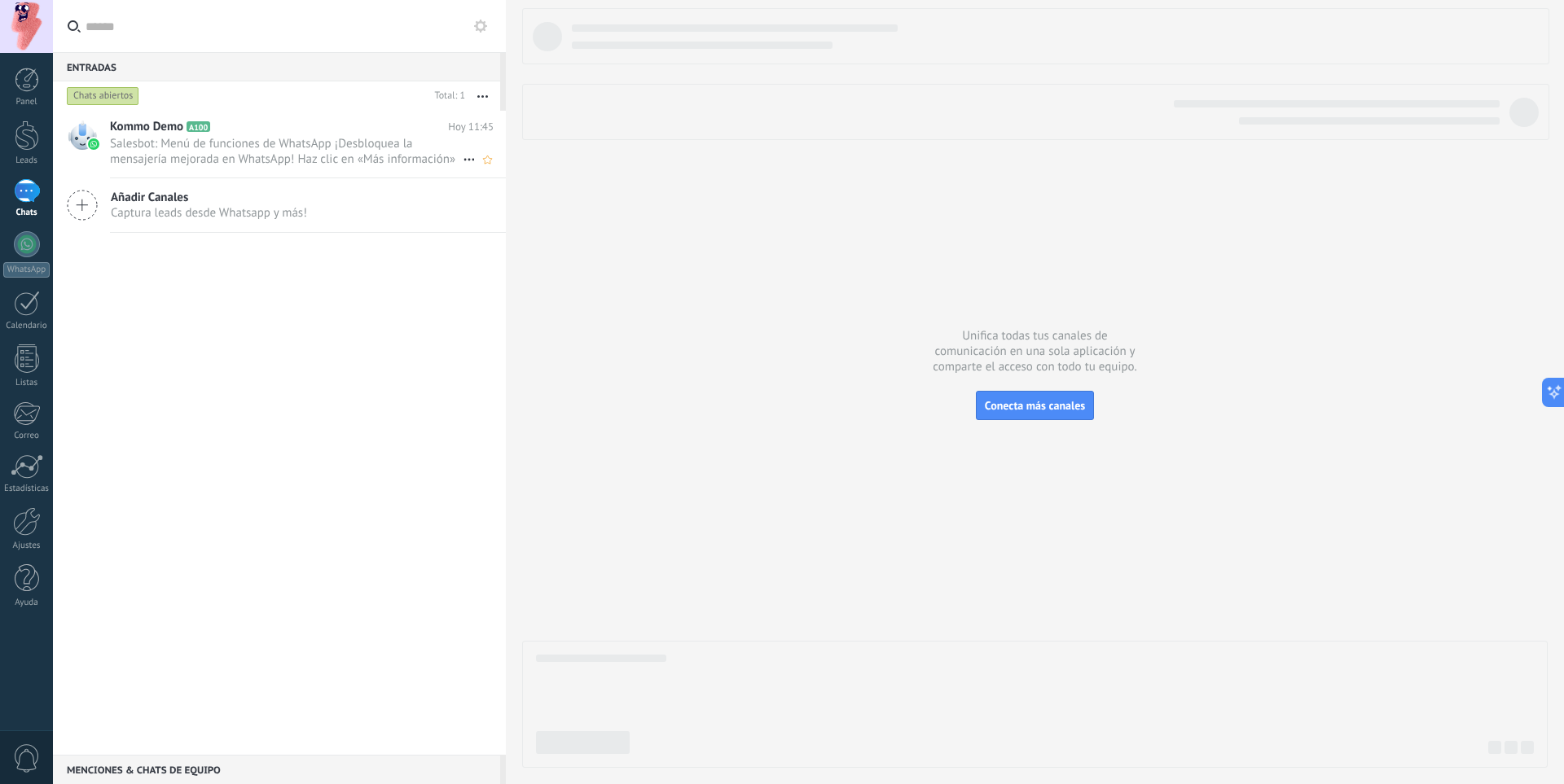
click at [232, 160] on span "Salesbot: Menú de funciones de WhatsApp ¡Desbloquea la mensajería mejorada en W…" at bounding box center [287, 151] width 353 height 31
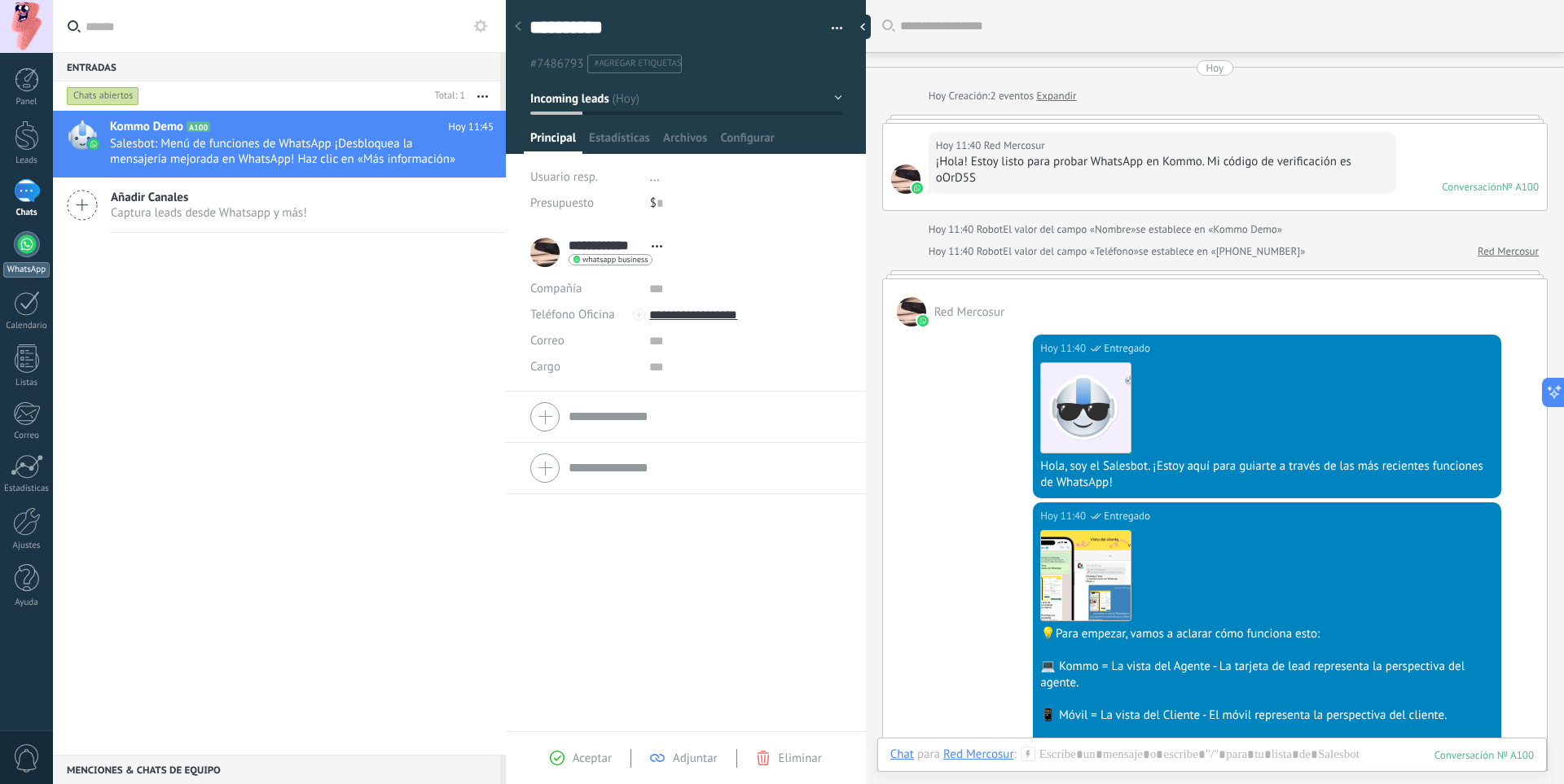
click at [23, 245] on div at bounding box center [27, 244] width 26 height 26
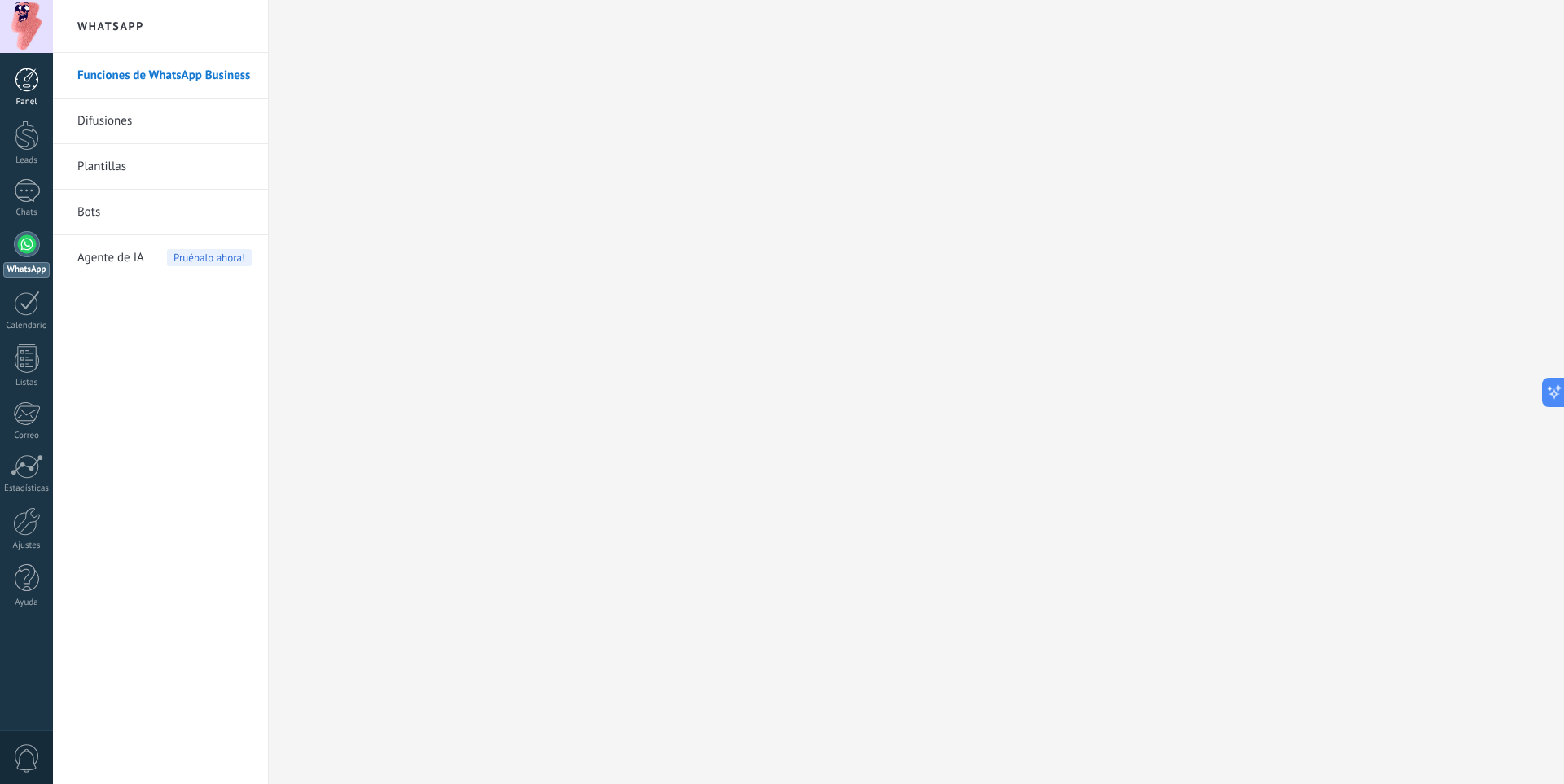
click at [32, 84] on div at bounding box center [27, 79] width 24 height 24
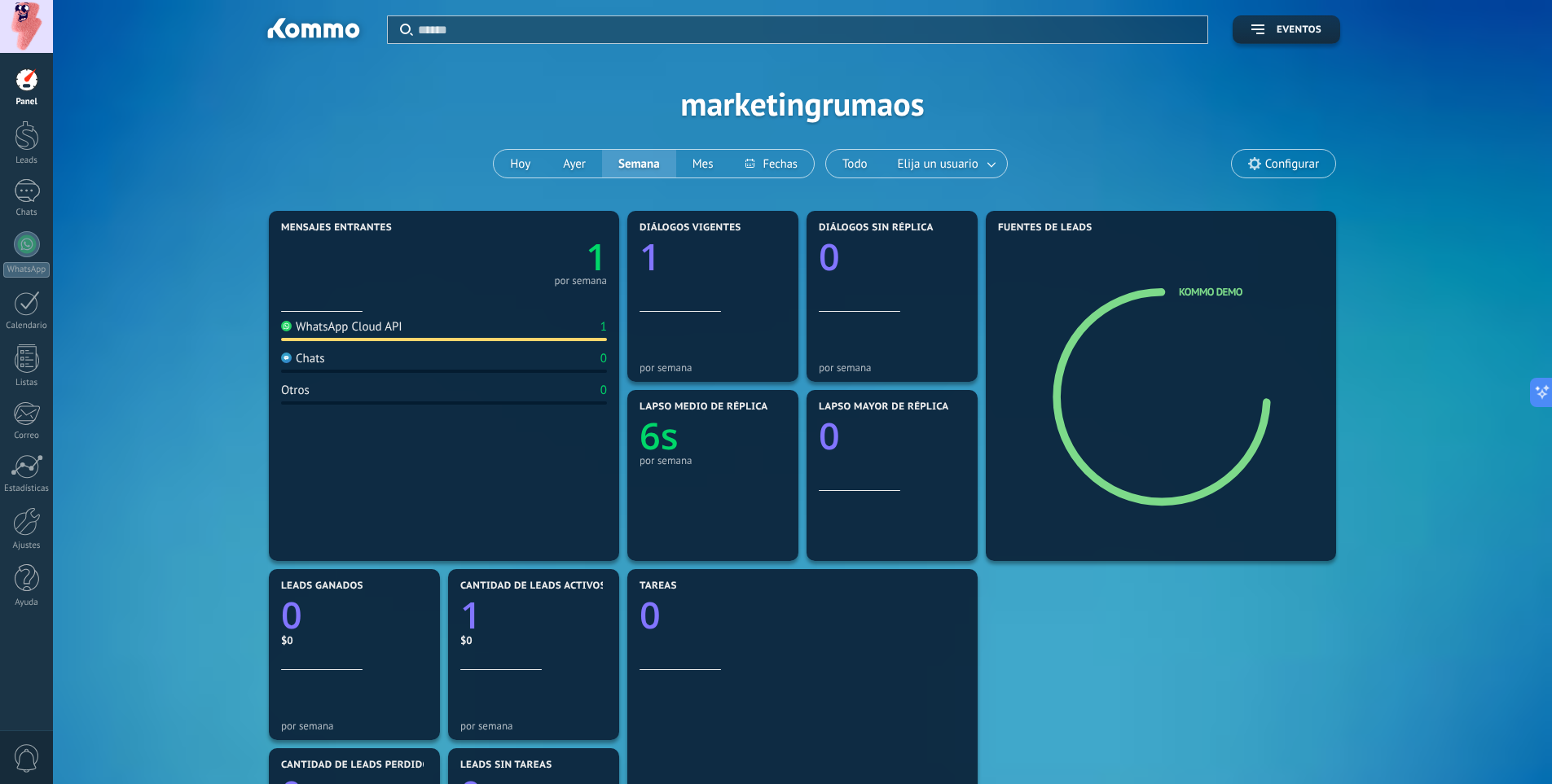
click at [26, 23] on div at bounding box center [26, 26] width 53 height 53
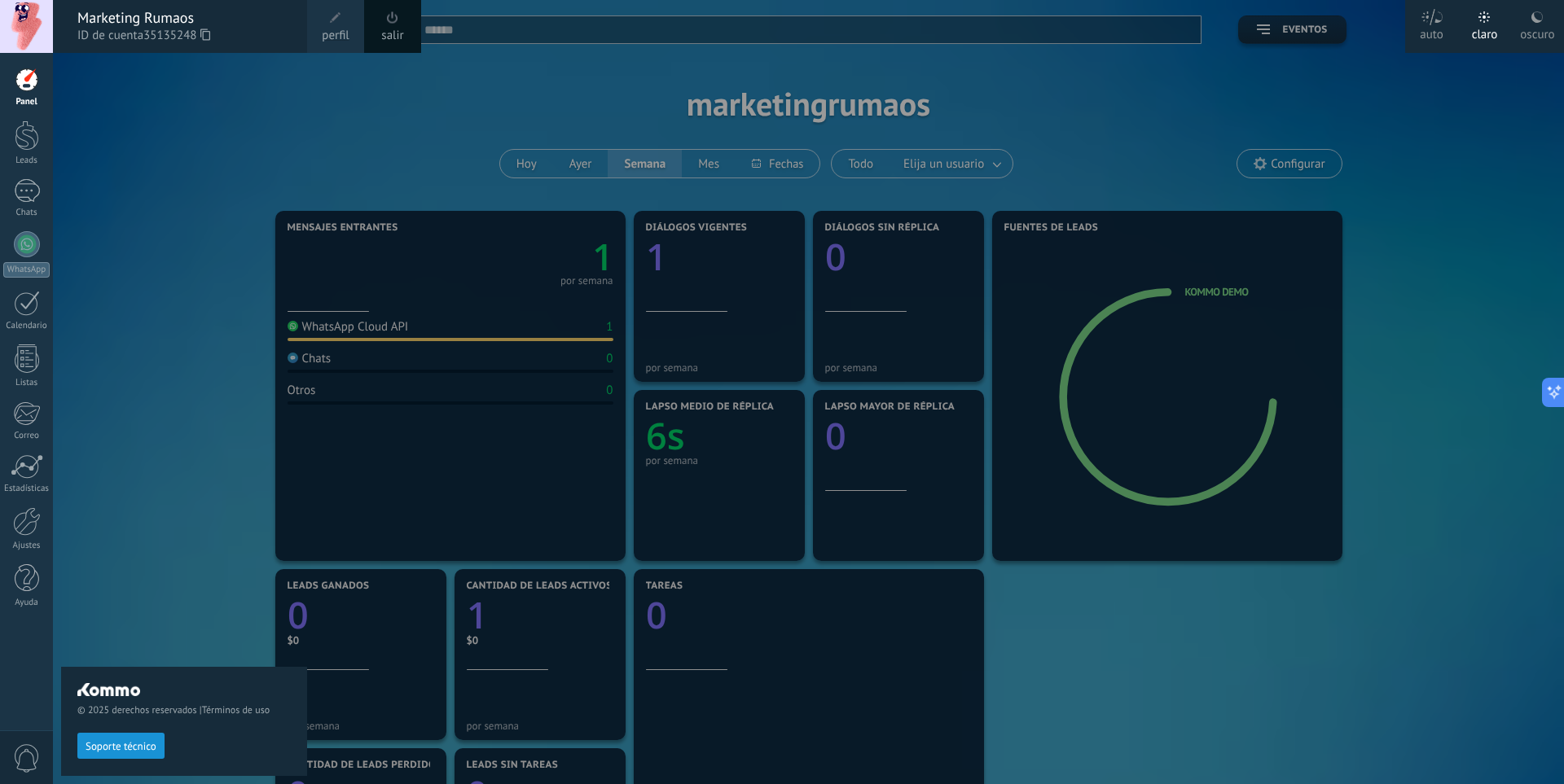
click at [24, 79] on div at bounding box center [27, 79] width 24 height 24
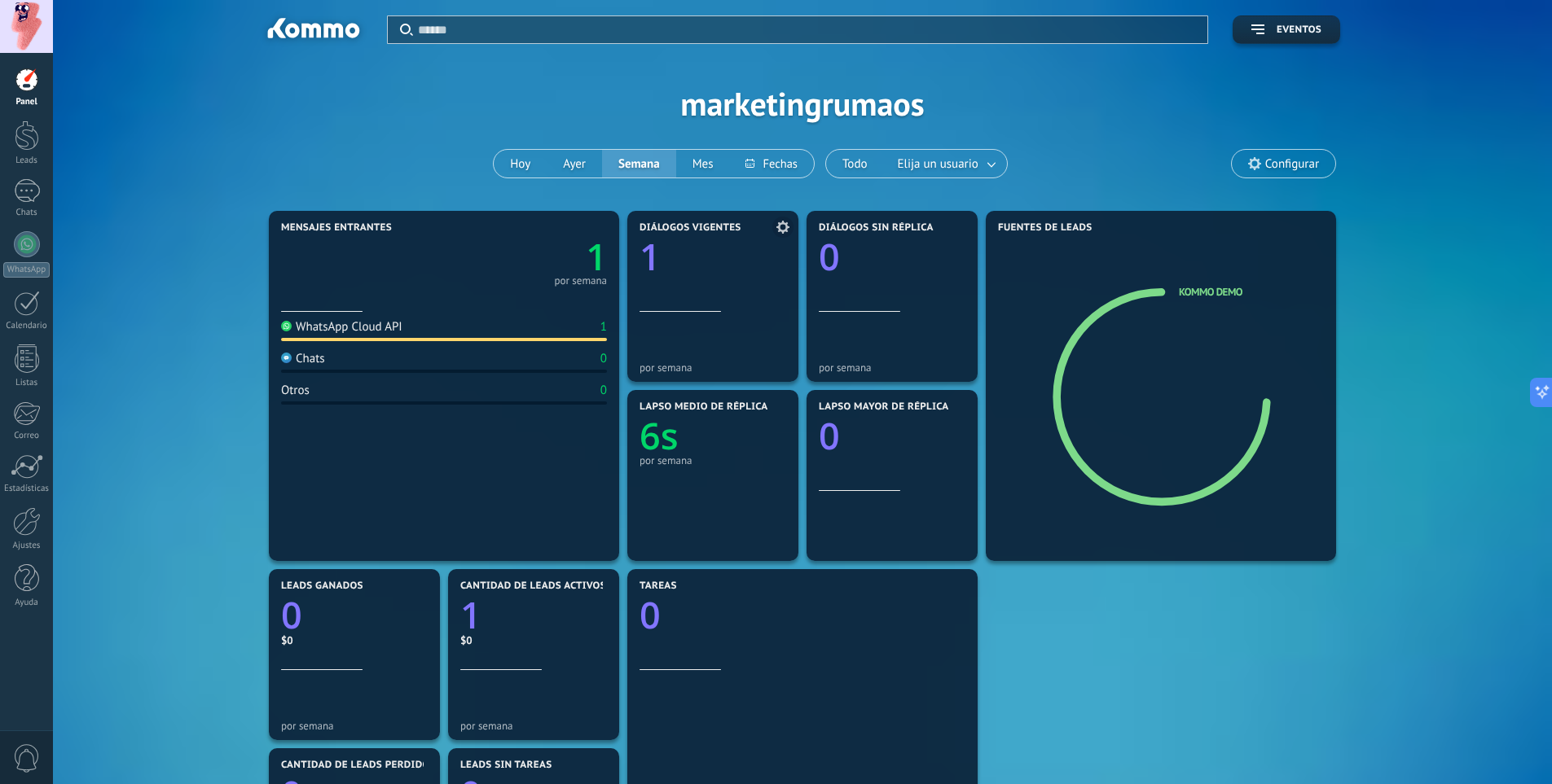
click at [656, 259] on text "1" at bounding box center [650, 257] width 21 height 49
click at [33, 189] on div "1" at bounding box center [27, 191] width 26 height 23
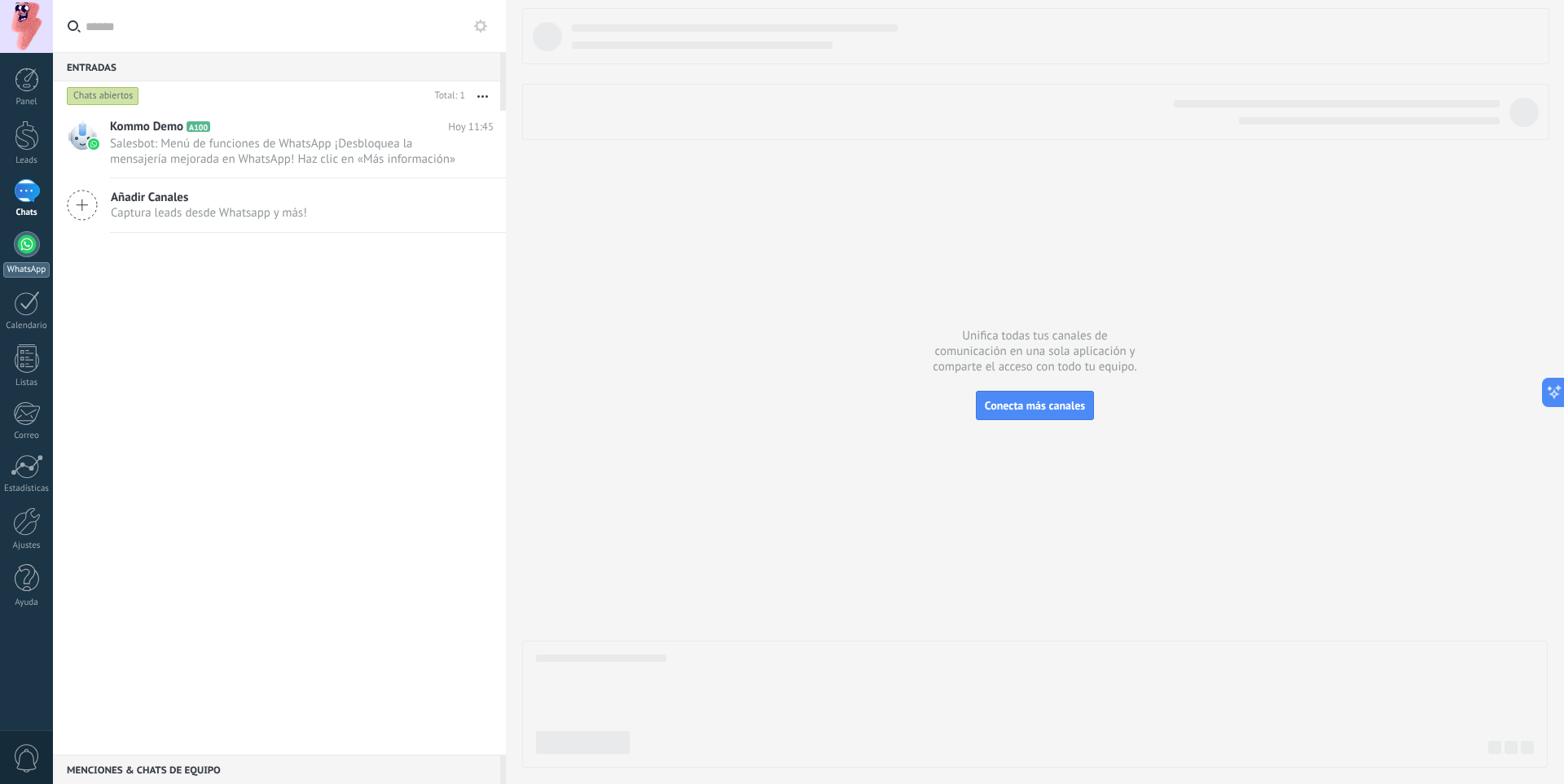
click at [32, 242] on div at bounding box center [27, 244] width 26 height 26
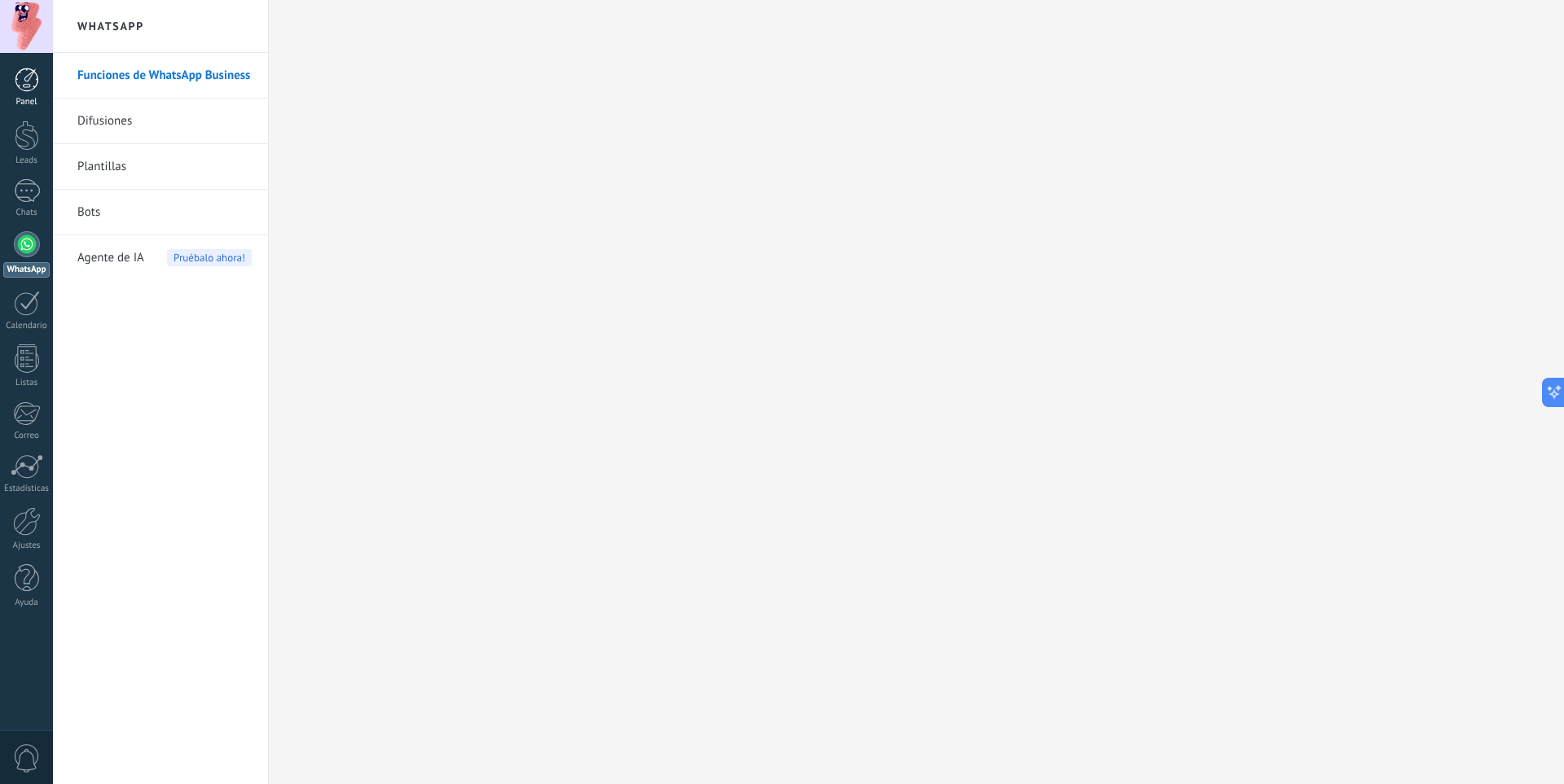
click at [23, 78] on div at bounding box center [27, 79] width 24 height 24
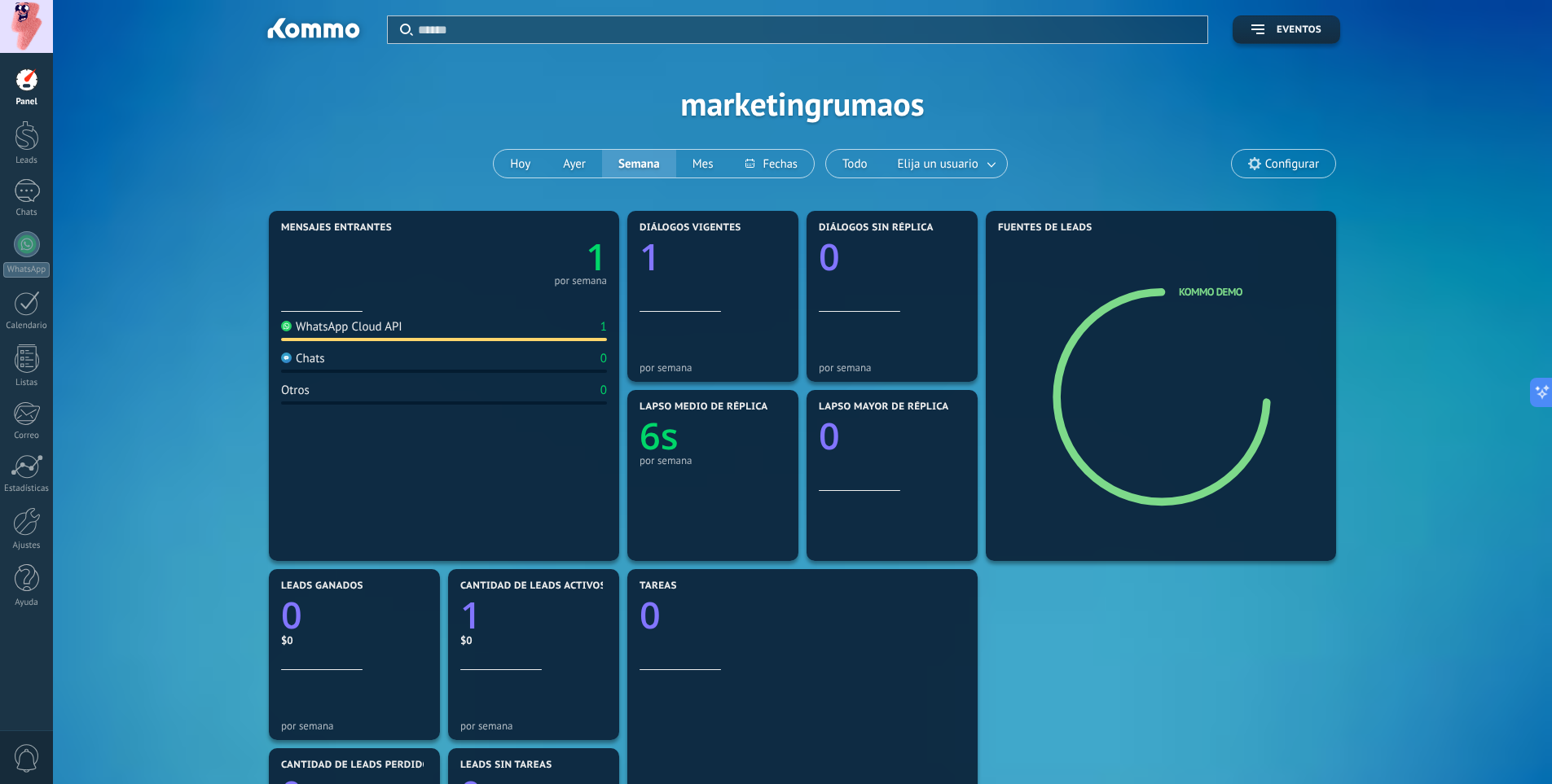
click at [31, 26] on div at bounding box center [26, 26] width 53 height 53
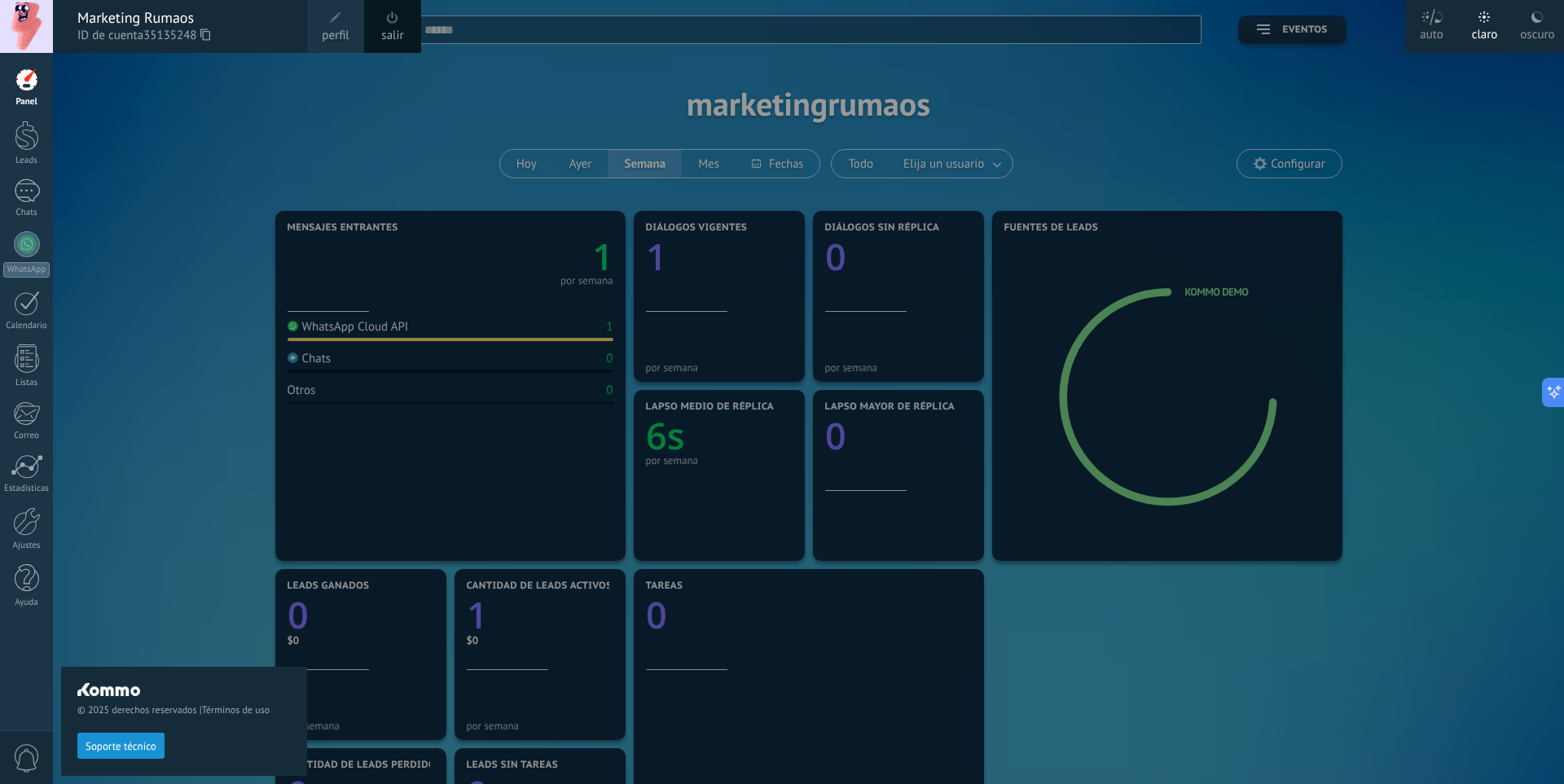
click at [24, 90] on div at bounding box center [27, 79] width 24 height 24
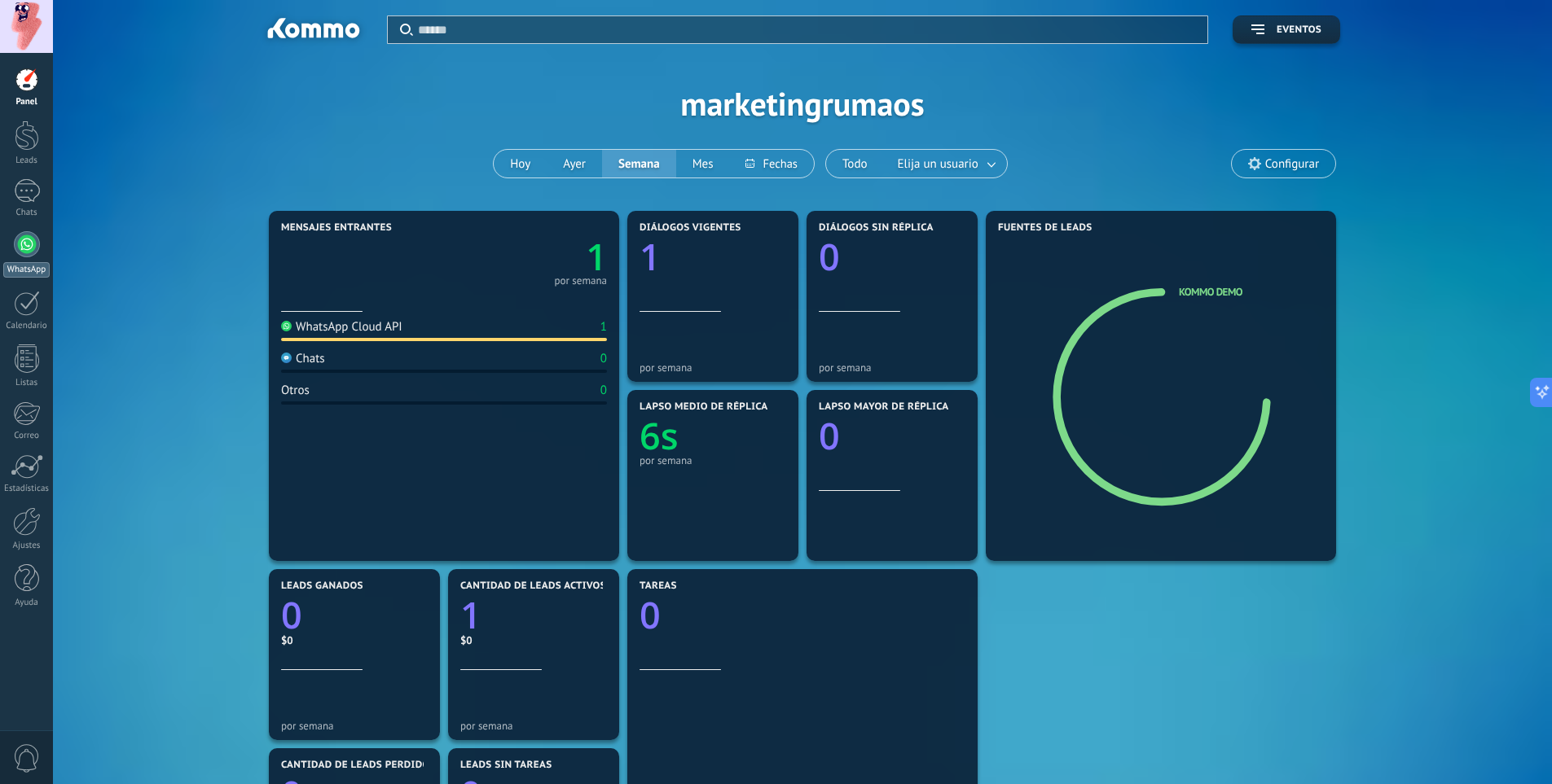
click at [23, 248] on div at bounding box center [27, 244] width 26 height 26
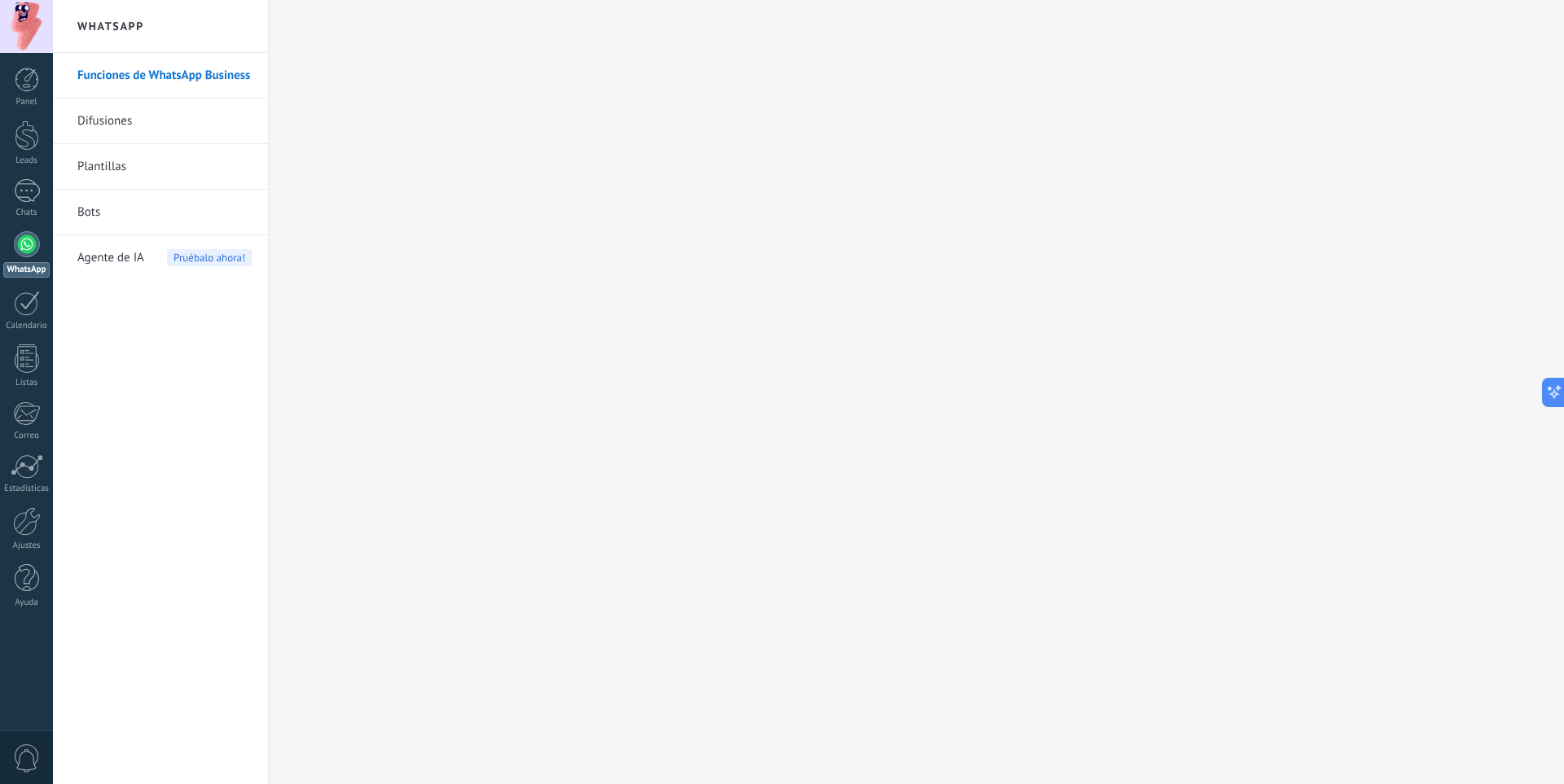
click at [106, 123] on link "Difusiones" at bounding box center [165, 121] width 175 height 46
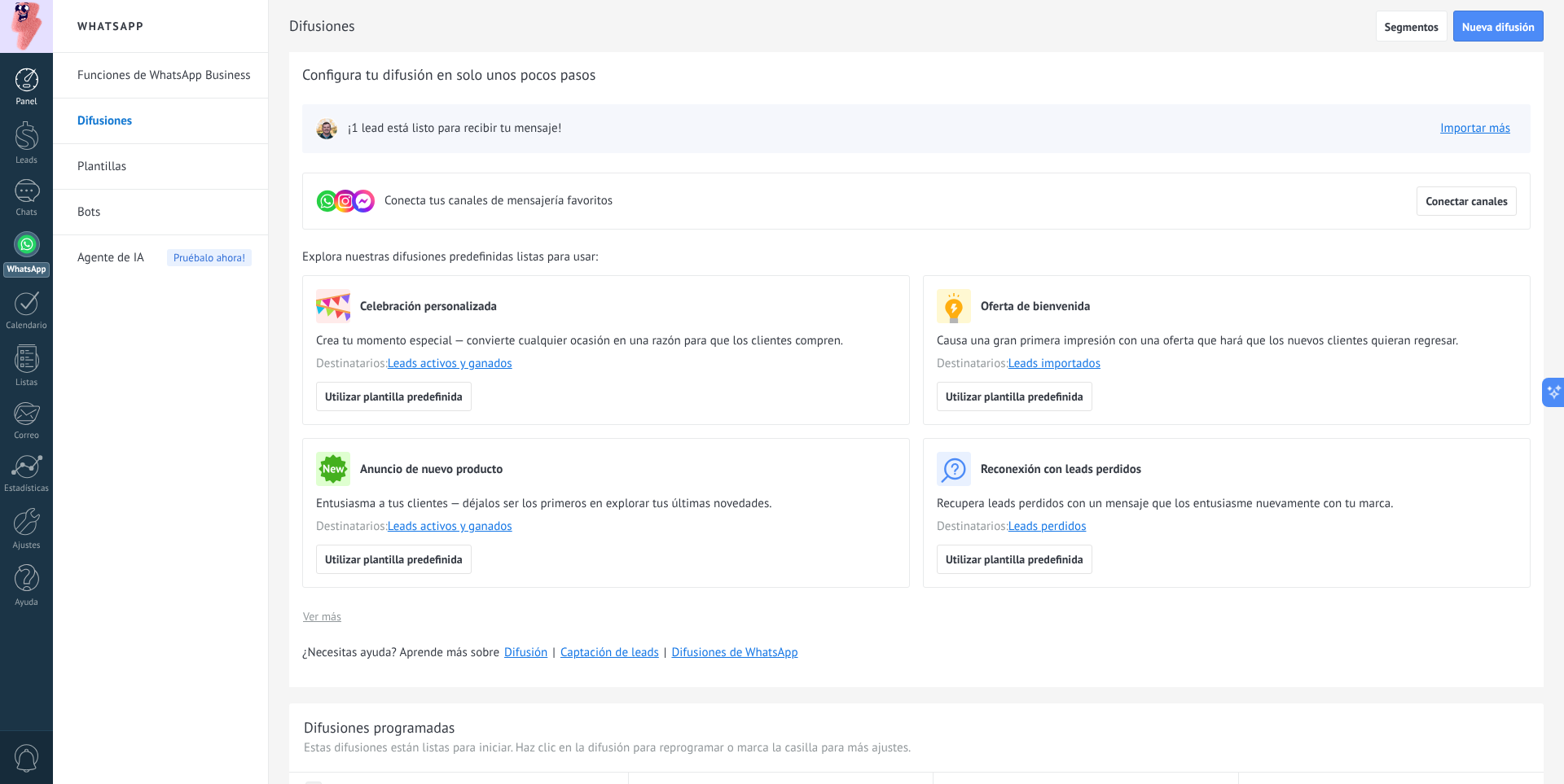
click at [23, 87] on div at bounding box center [27, 79] width 24 height 24
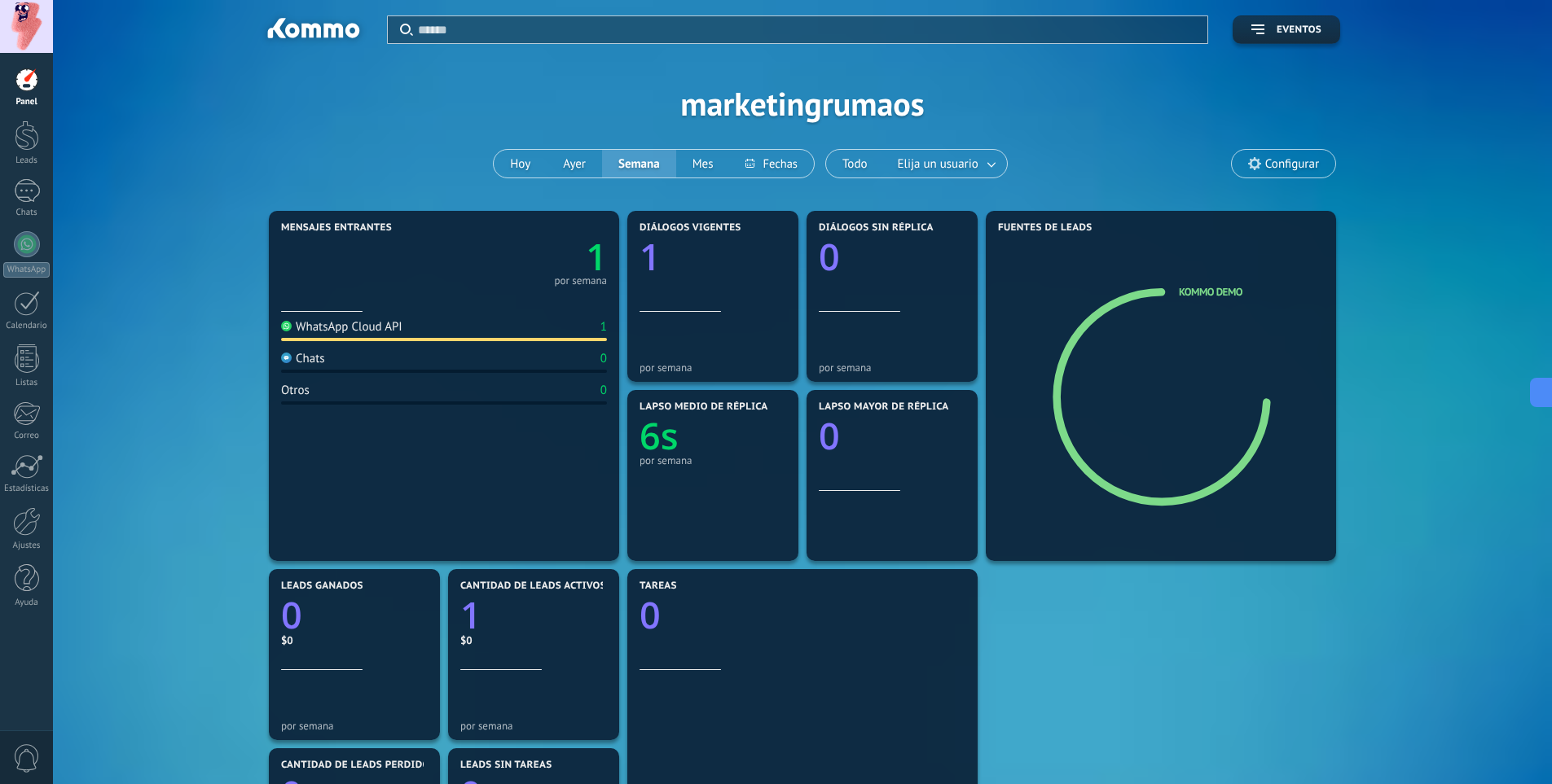
click at [453, 340] on div at bounding box center [444, 339] width 326 height 3
click at [28, 200] on div "1" at bounding box center [27, 191] width 26 height 23
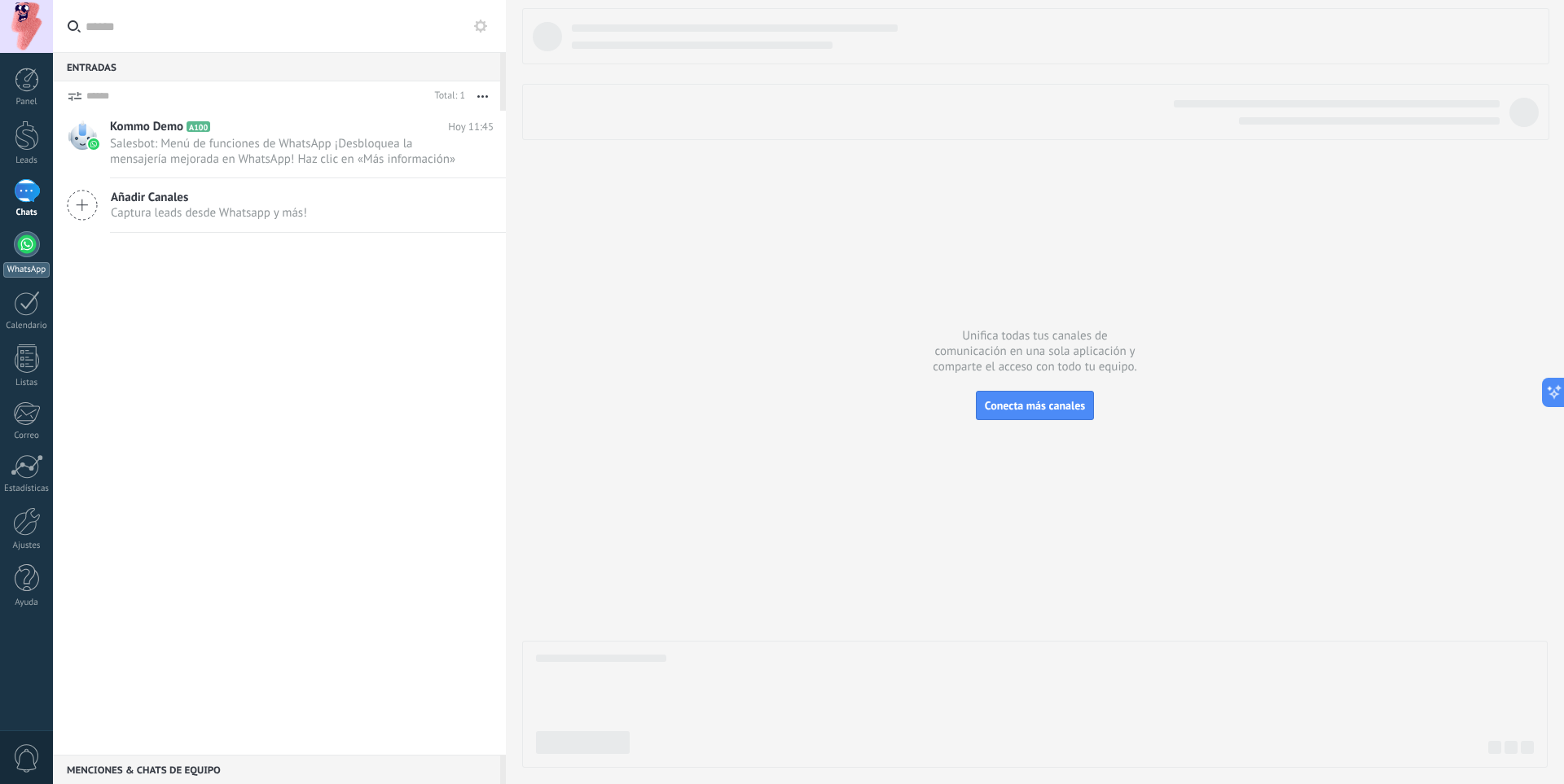
click at [28, 246] on div at bounding box center [27, 244] width 26 height 26
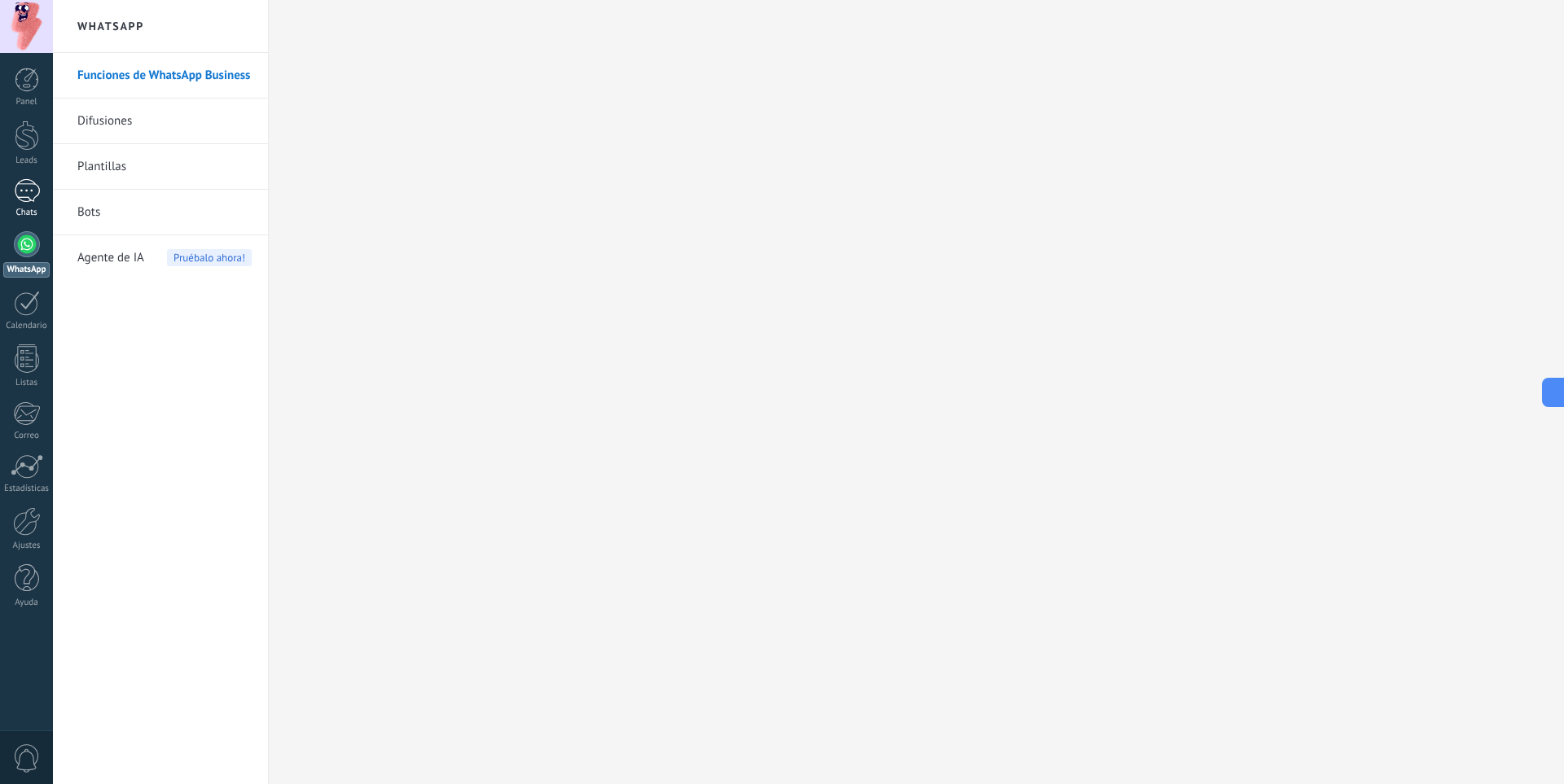
click at [25, 201] on div "1" at bounding box center [27, 191] width 26 height 23
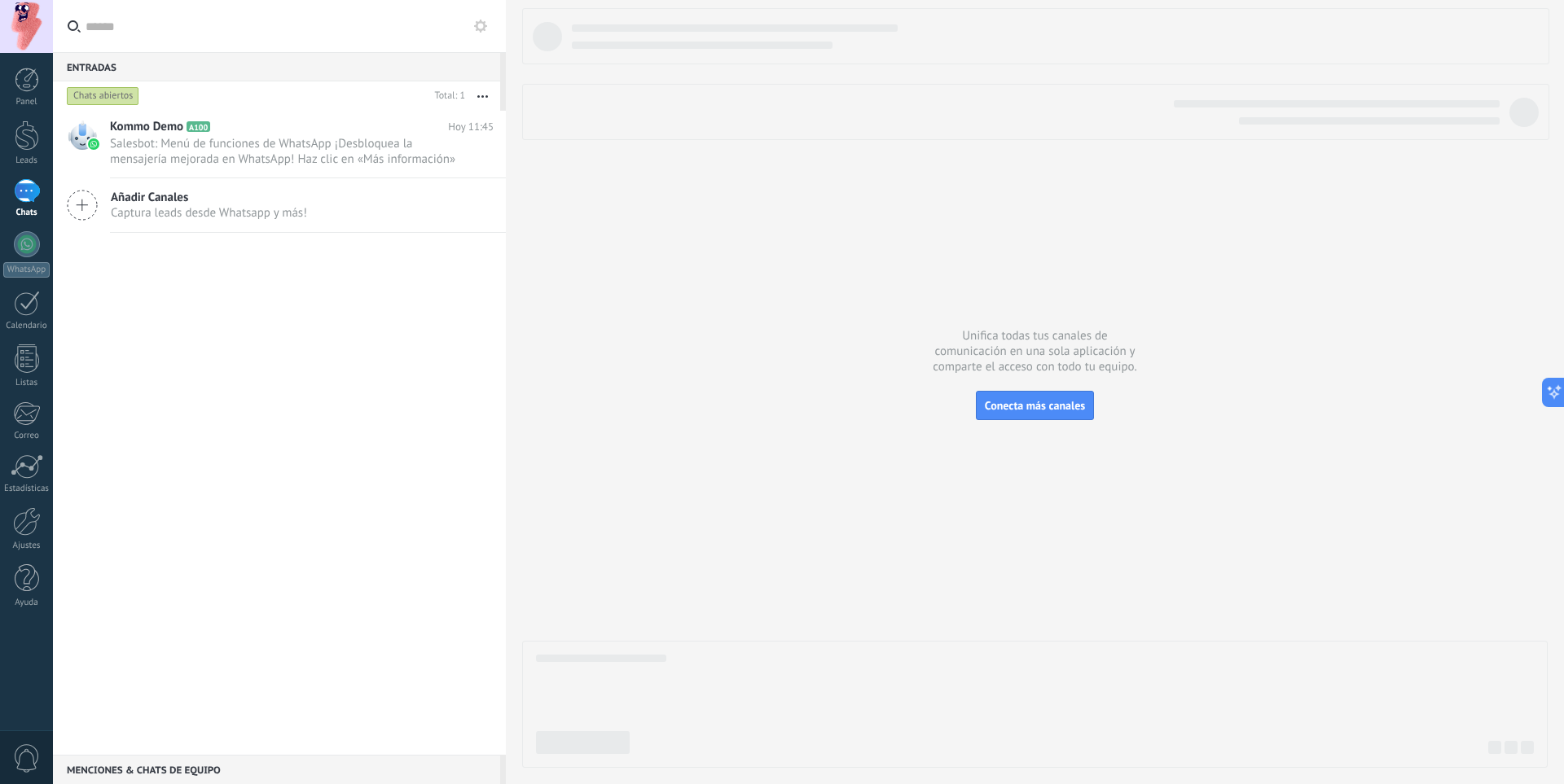
click at [481, 101] on button "button" at bounding box center [482, 95] width 35 height 29
click at [294, 306] on div "Kommo Demo A100 [DATE] 11:45 Salesbot: Menú de funciones de WhatsApp ¡Desbloque…" at bounding box center [279, 433] width 453 height 644
click at [293, 150] on span "Salesbot: Menú de funciones de WhatsApp ¡Desbloquea la mensajería mejorada en W…" at bounding box center [287, 151] width 353 height 31
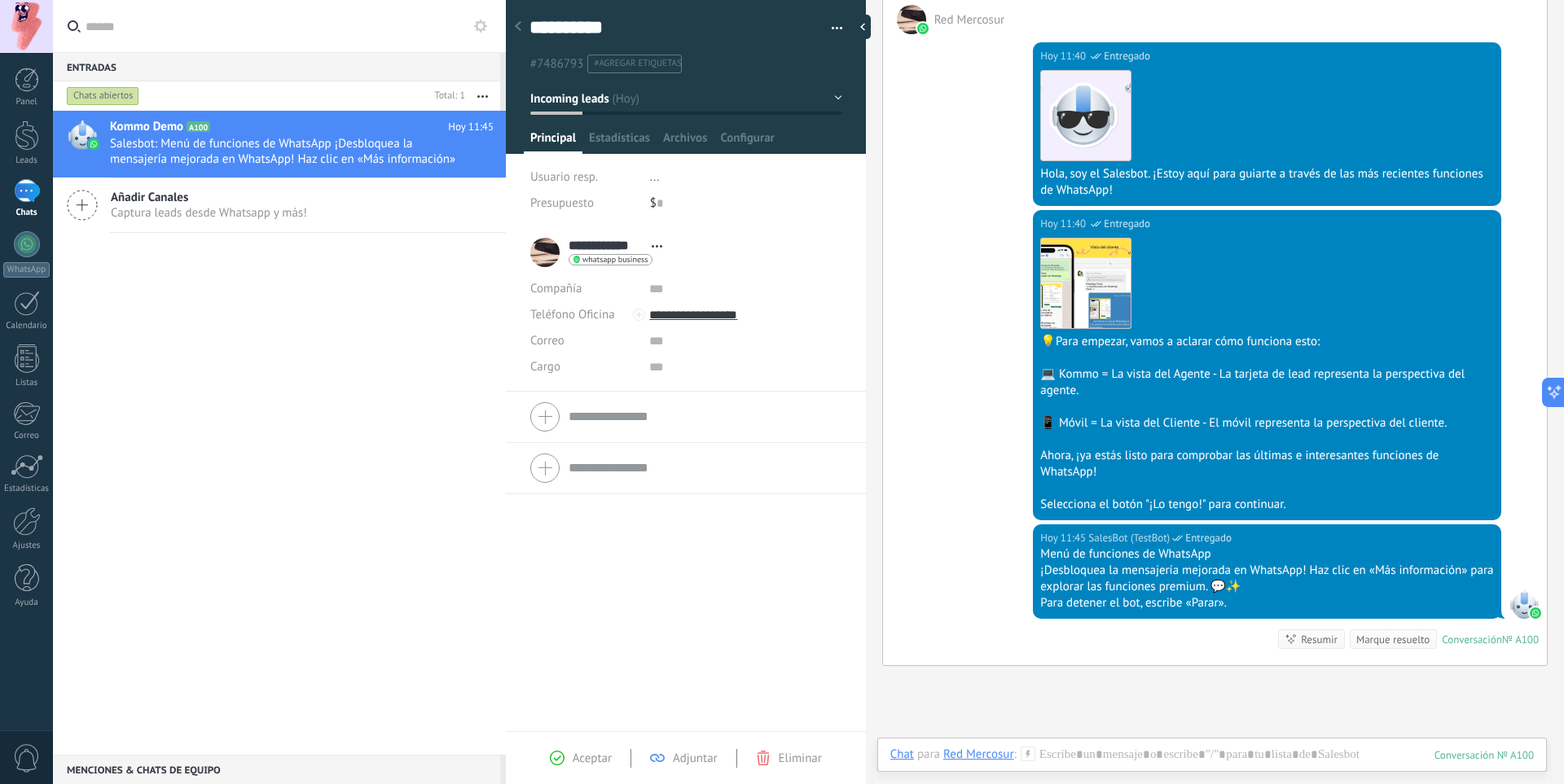
scroll to position [296, 0]
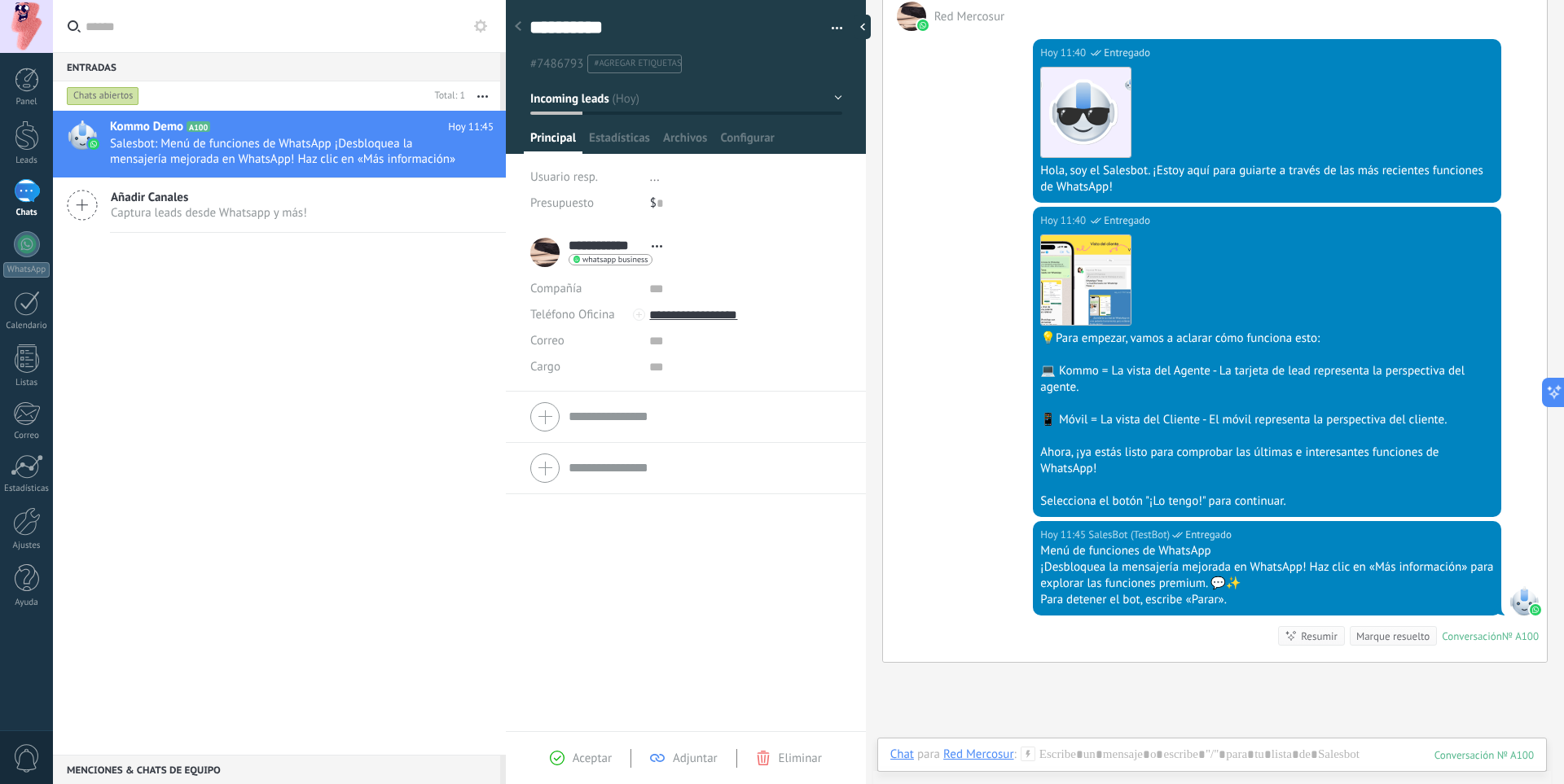
click at [278, 323] on div "Kommo Demo A100 [DATE] 11:45 Salesbot: Menú de funciones de WhatsApp ¡Desbloque…" at bounding box center [279, 433] width 453 height 644
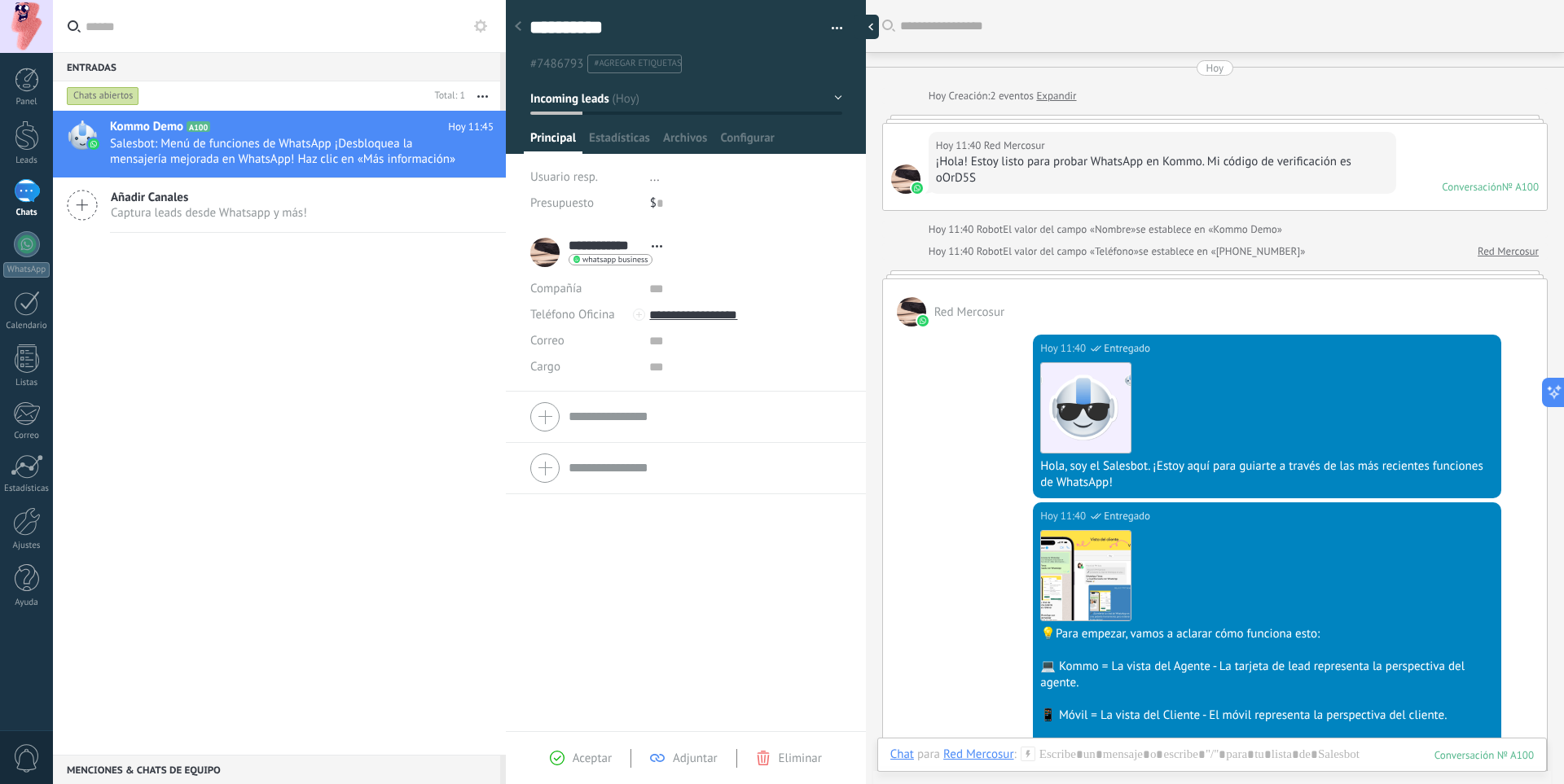
click at [864, 38] on div at bounding box center [866, 27] width 24 height 24
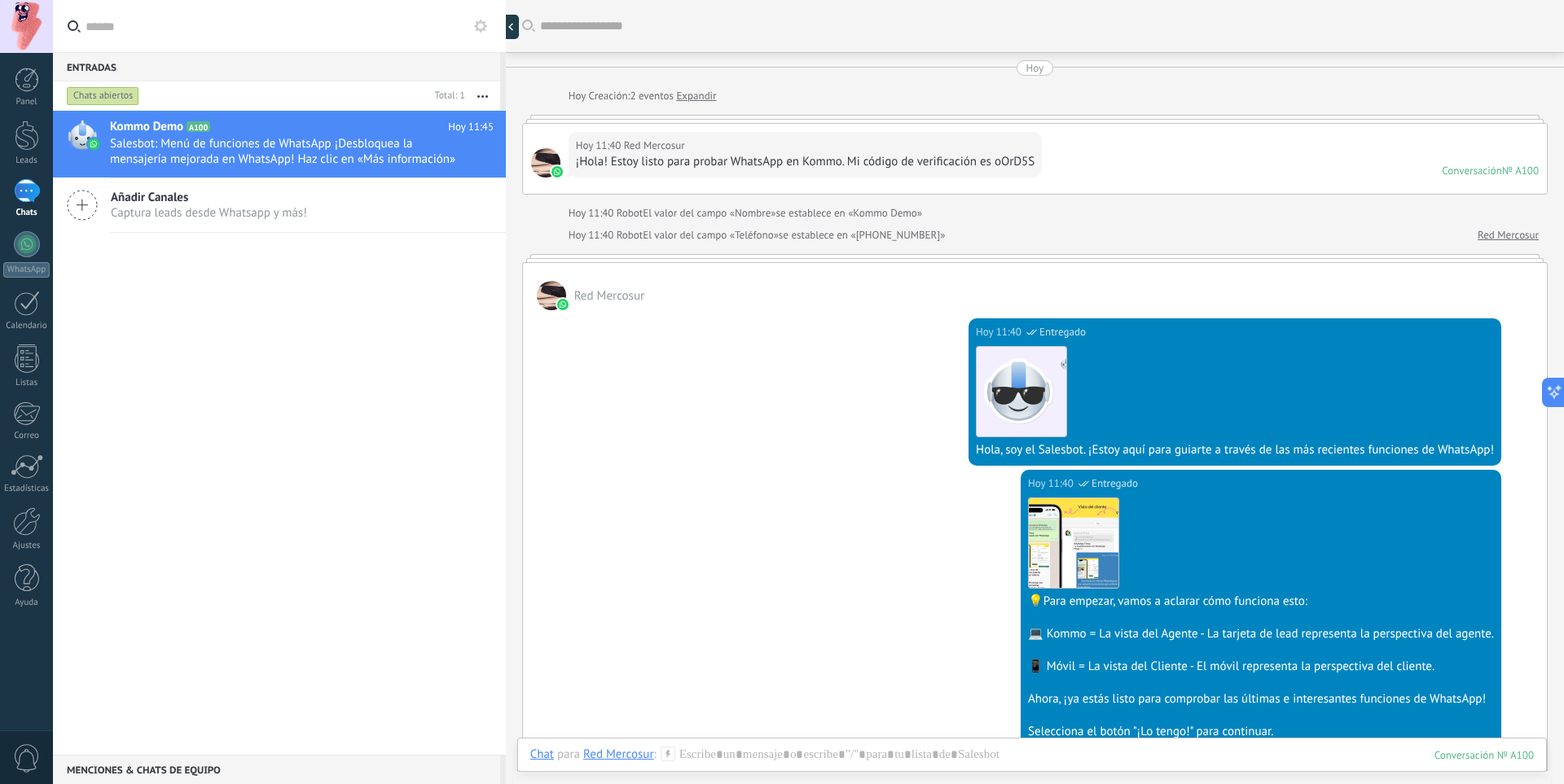
scroll to position [16, 0]
click at [506, 35] on div at bounding box center [506, 392] width 0 height 784
click at [512, 16] on div at bounding box center [515, 27] width 24 height 24
type textarea "**********"
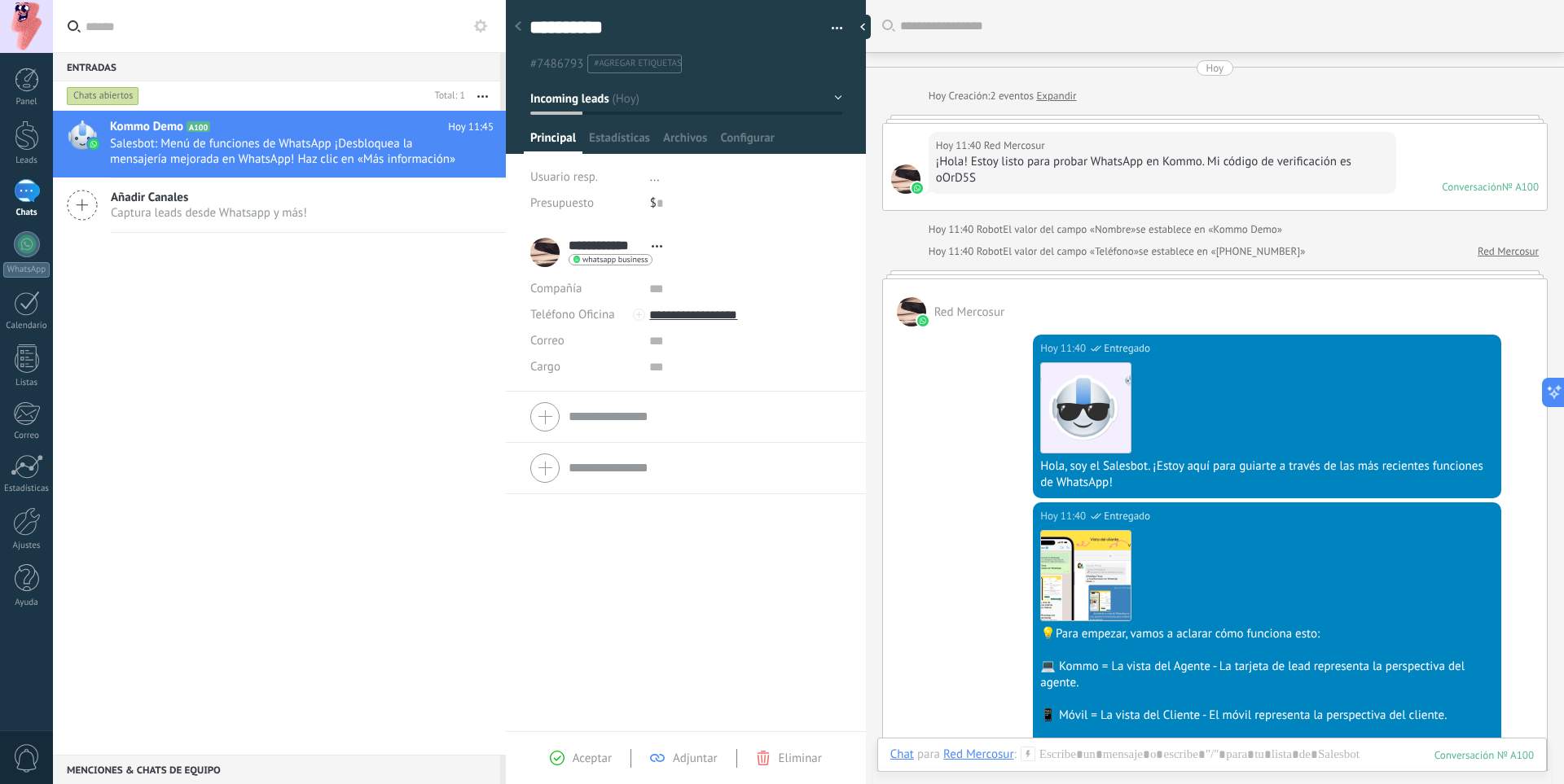
scroll to position [24, 0]
